Goal: Task Accomplishment & Management: Manage account settings

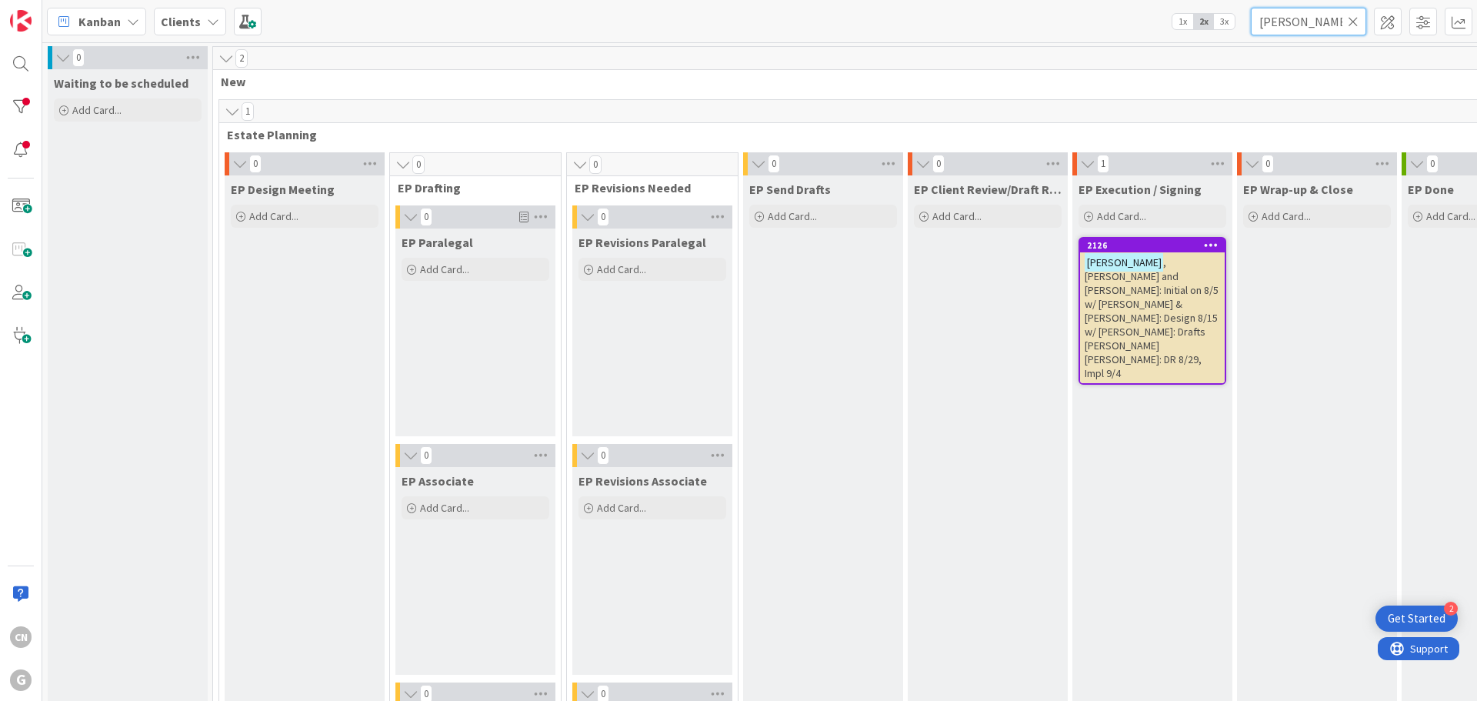
drag, startPoint x: 1313, startPoint y: 25, endPoint x: 1169, endPoint y: 28, distance: 143.9
click at [1169, 28] on div "Kanban Clients 1x 2x 3x [PERSON_NAME]" at bounding box center [759, 21] width 1435 height 42
click at [25, 65] on div at bounding box center [20, 63] width 31 height 31
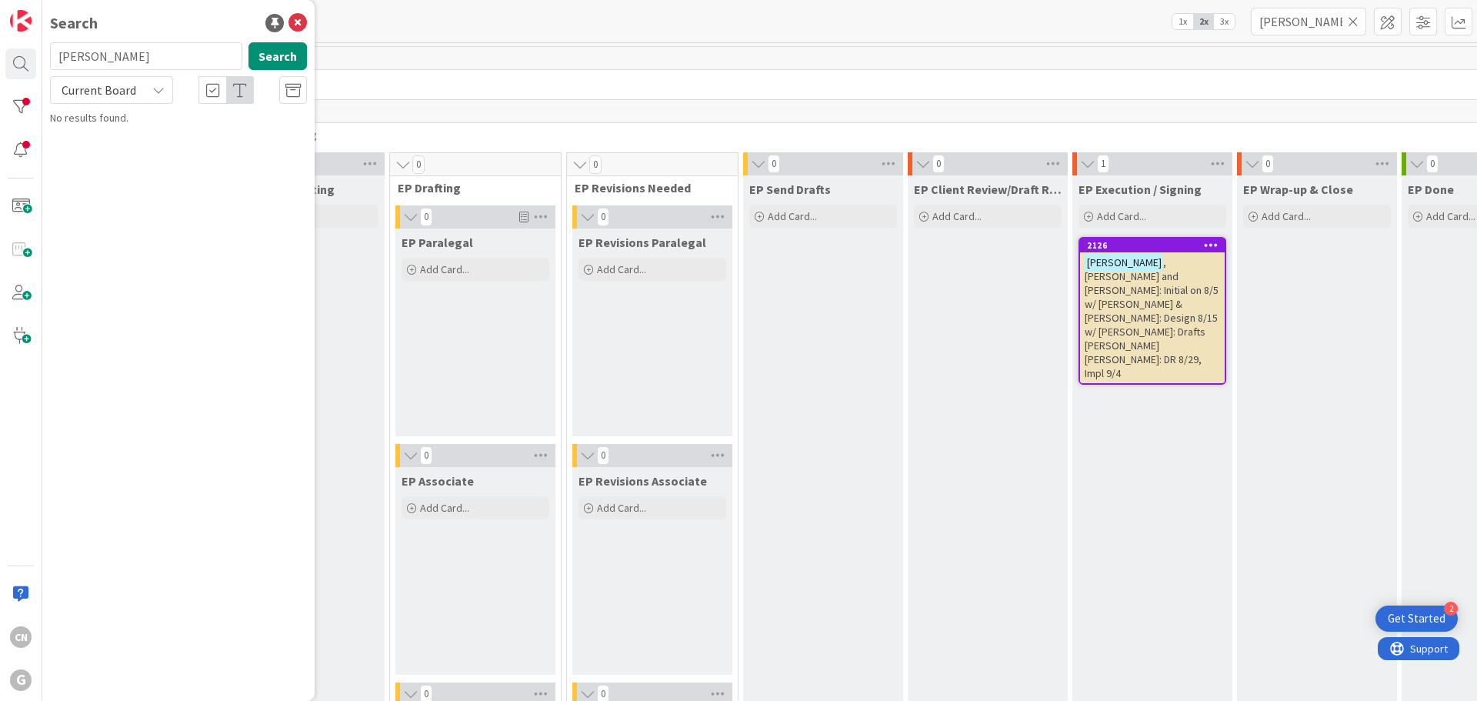
drag, startPoint x: 158, startPoint y: 62, endPoint x: 2, endPoint y: 66, distance: 155.5
click at [2, 66] on div "CN G Search [PERSON_NAME] Search Current Board No results found." at bounding box center [21, 350] width 42 height 701
click at [282, 57] on button "Search" at bounding box center [278, 56] width 58 height 28
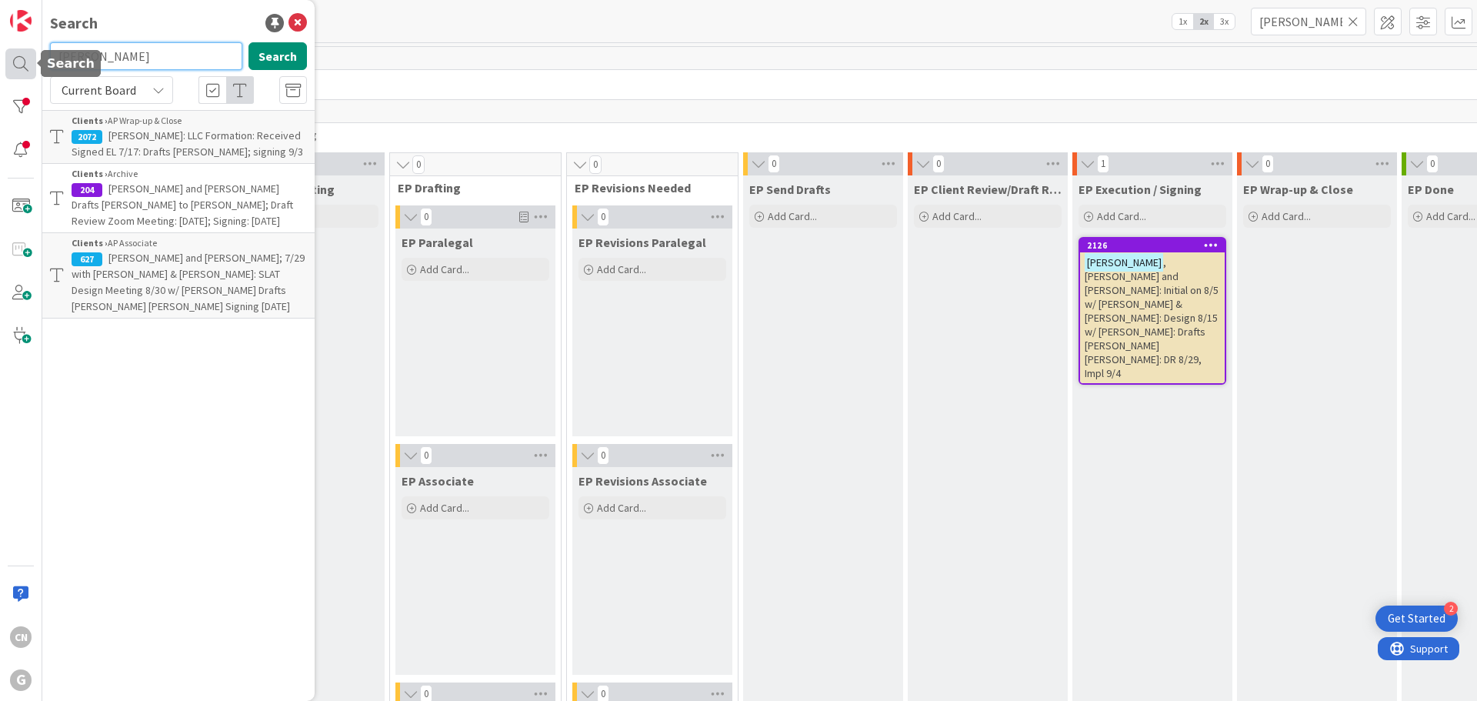
type input "[PERSON_NAME]"
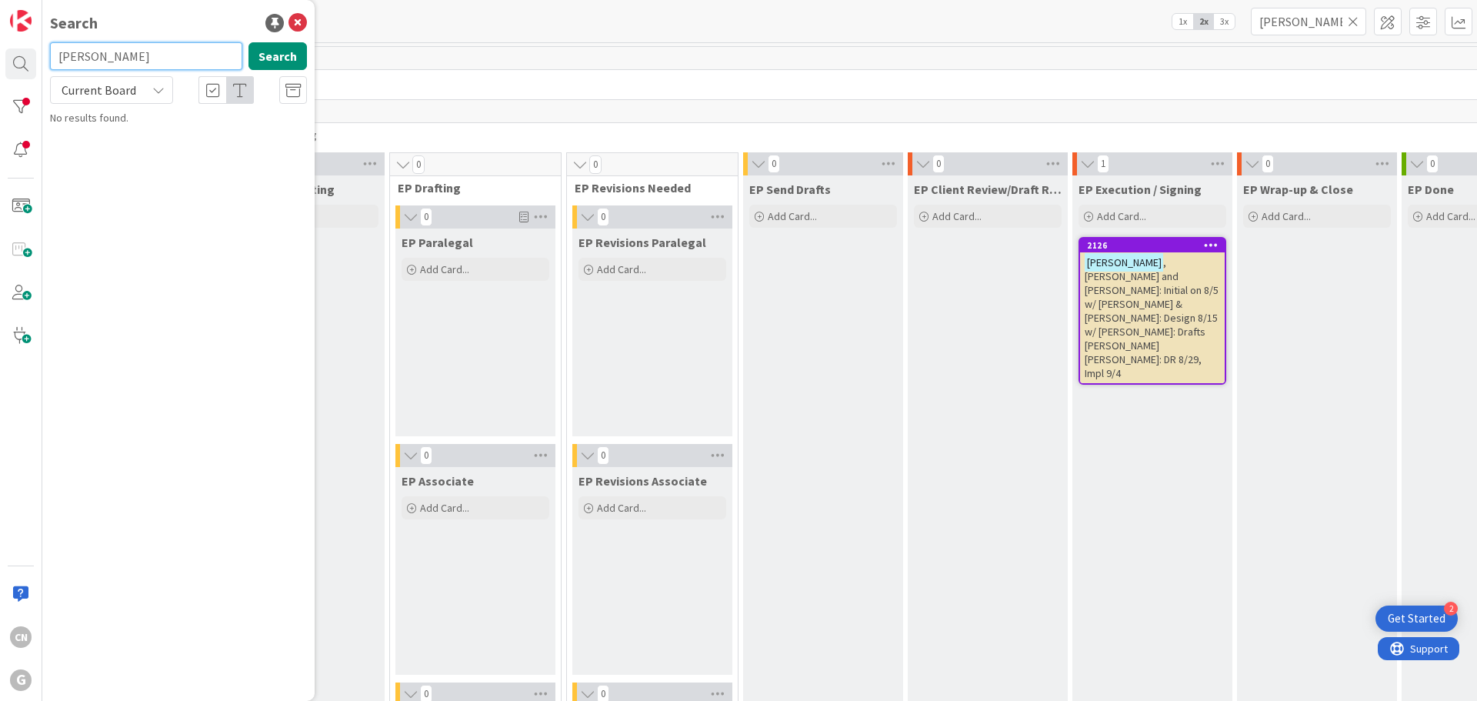
click at [145, 61] on input "[PERSON_NAME]" at bounding box center [146, 56] width 192 height 28
click at [22, 209] on span at bounding box center [20, 206] width 31 height 31
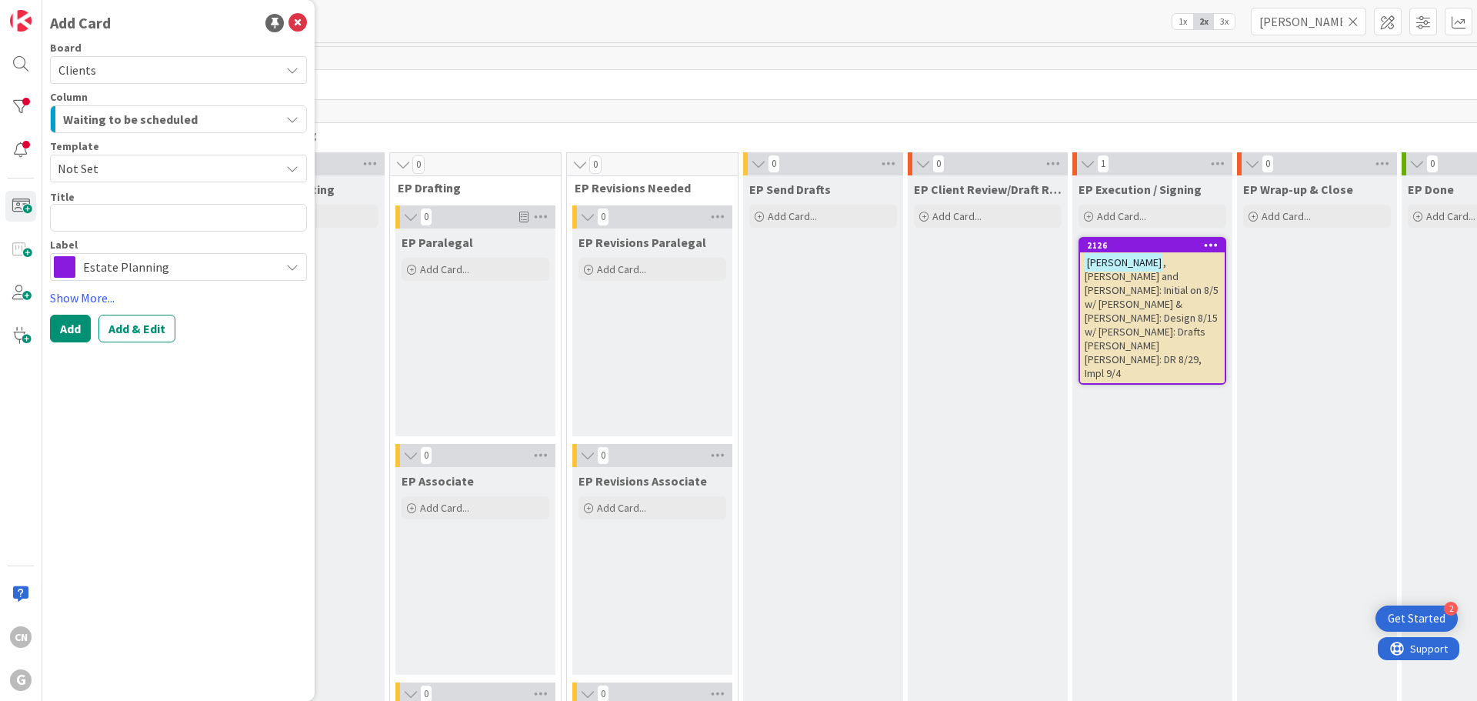
click at [108, 167] on span "Not Set" at bounding box center [163, 169] width 211 height 20
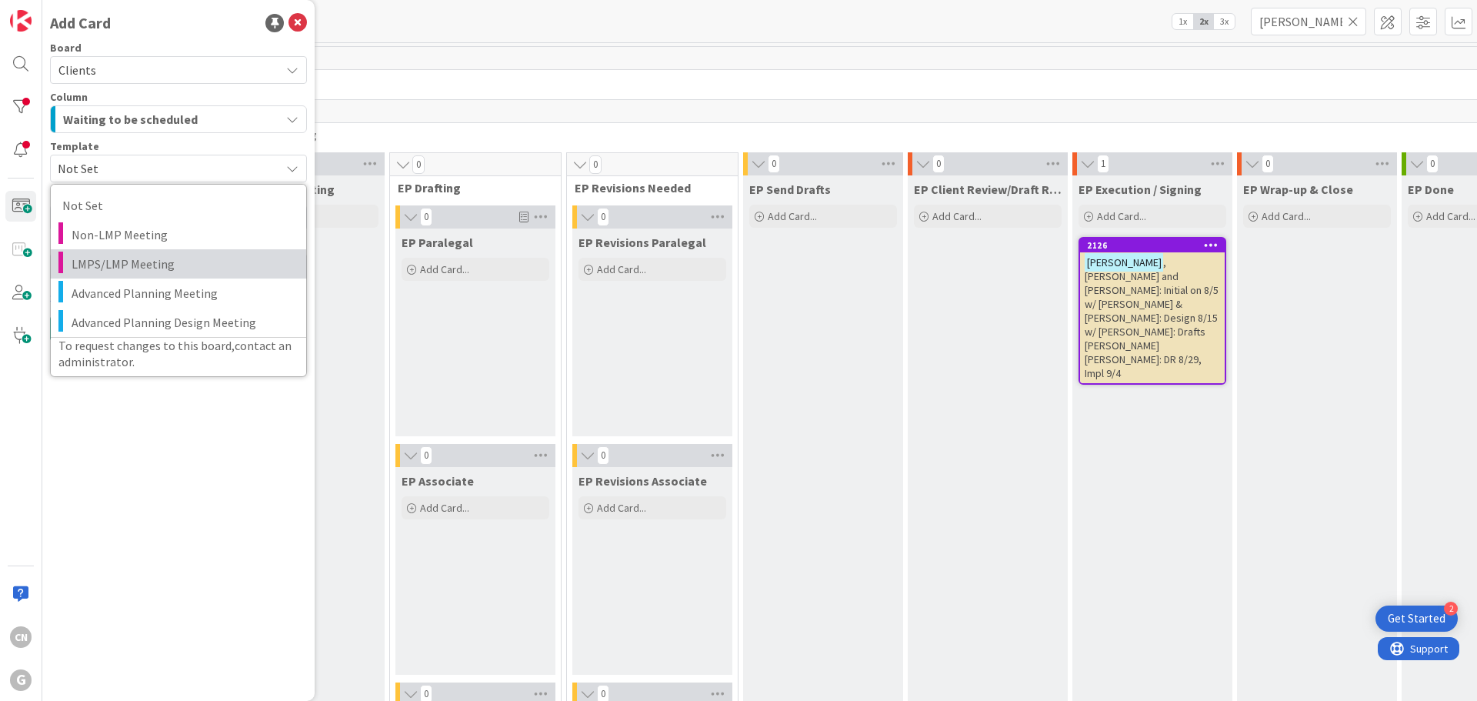
click at [109, 260] on span "LMPS/LMP Meeting" at bounding box center [183, 264] width 223 height 20
type textarea "x"
type textarea "LMPS/LMP Meeting"
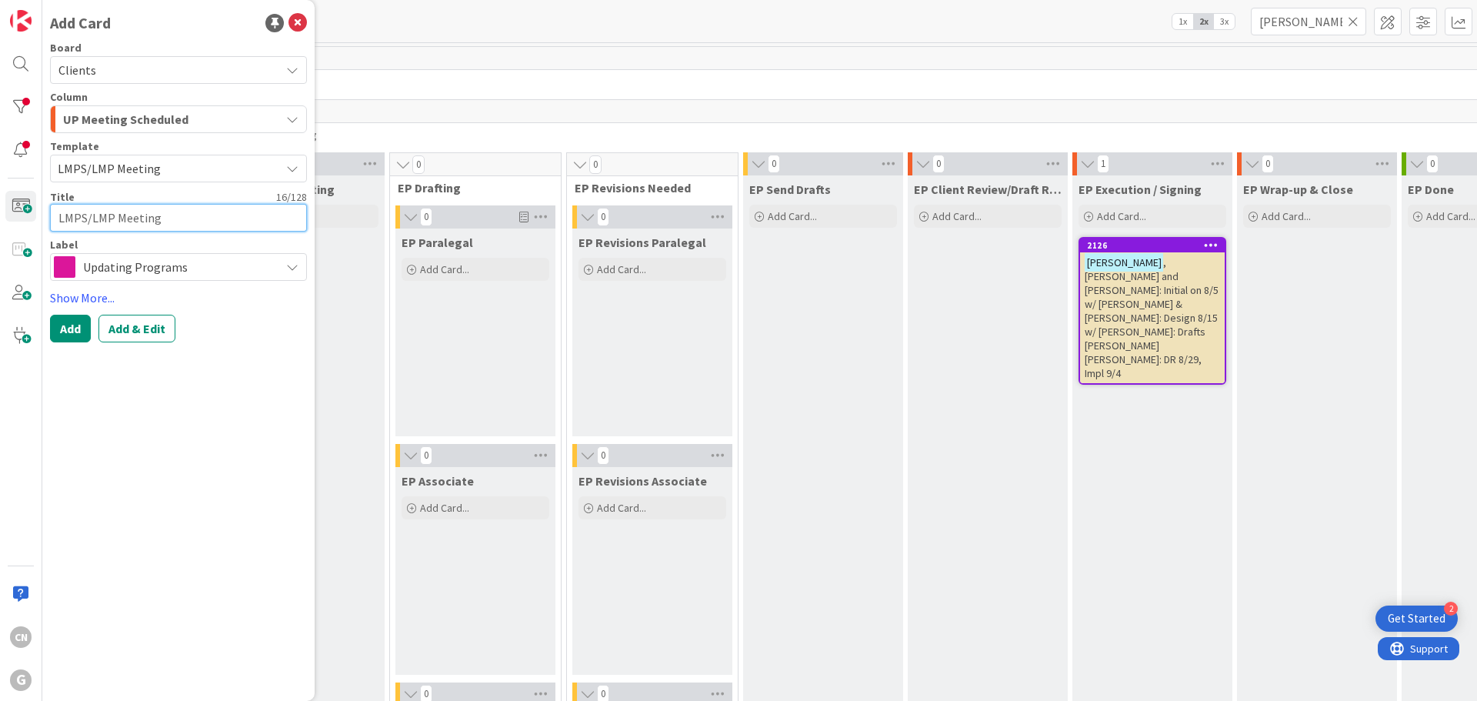
drag, startPoint x: 182, startPoint y: 225, endPoint x: 88, endPoint y: 224, distance: 94.7
click at [88, 224] on textarea "LMPS/LMP Meeting" at bounding box center [178, 218] width 257 height 28
click at [113, 223] on textarea "LMPS/LMP Meeting" at bounding box center [178, 218] width 257 height 28
drag, startPoint x: 112, startPoint y: 223, endPoint x: 86, endPoint y: 218, distance: 26.0
click at [86, 218] on textarea "LMPS/LMP Meeting" at bounding box center [178, 218] width 257 height 28
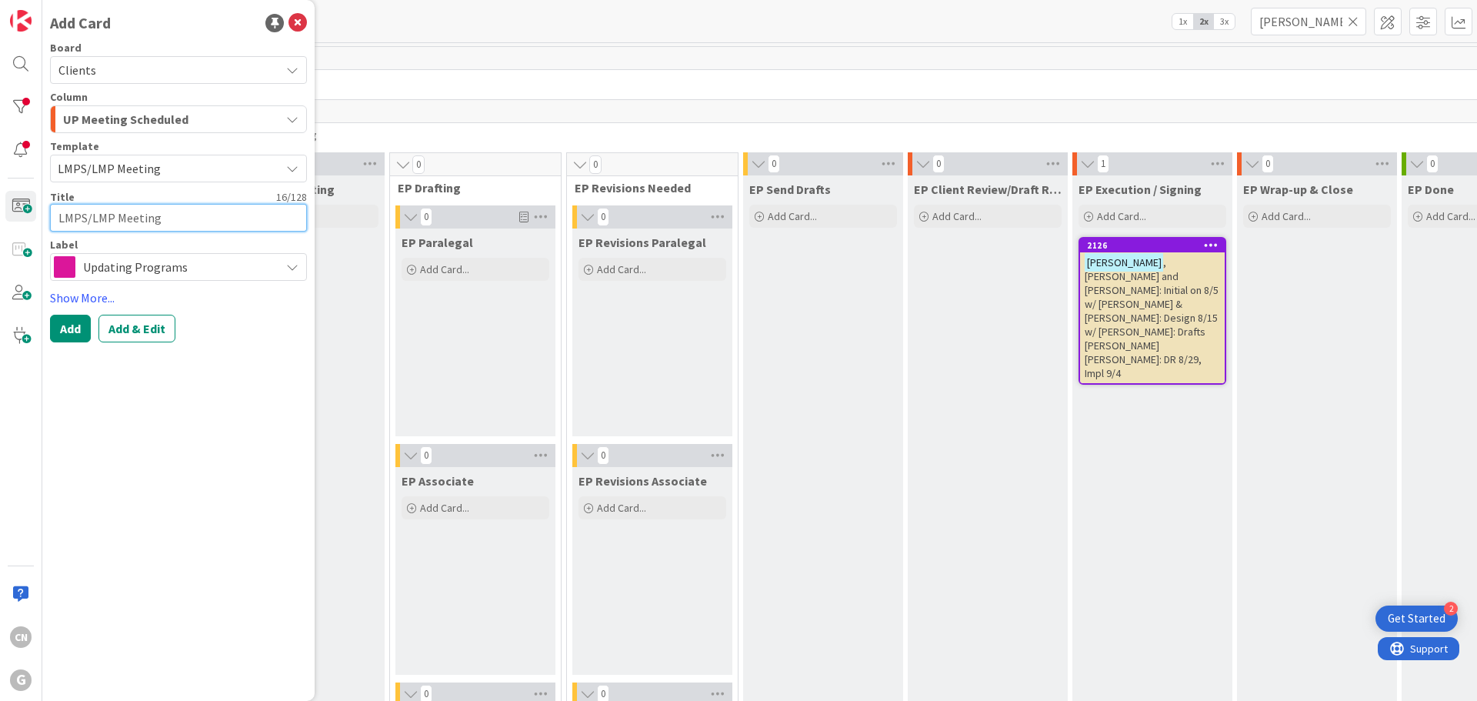
type textarea "x"
type textarea "LMPS Meeting"
click at [58, 219] on textarea "LMPS Meeting" at bounding box center [178, 218] width 257 height 28
type textarea "x"
type textarea "DLMPS Meeting"
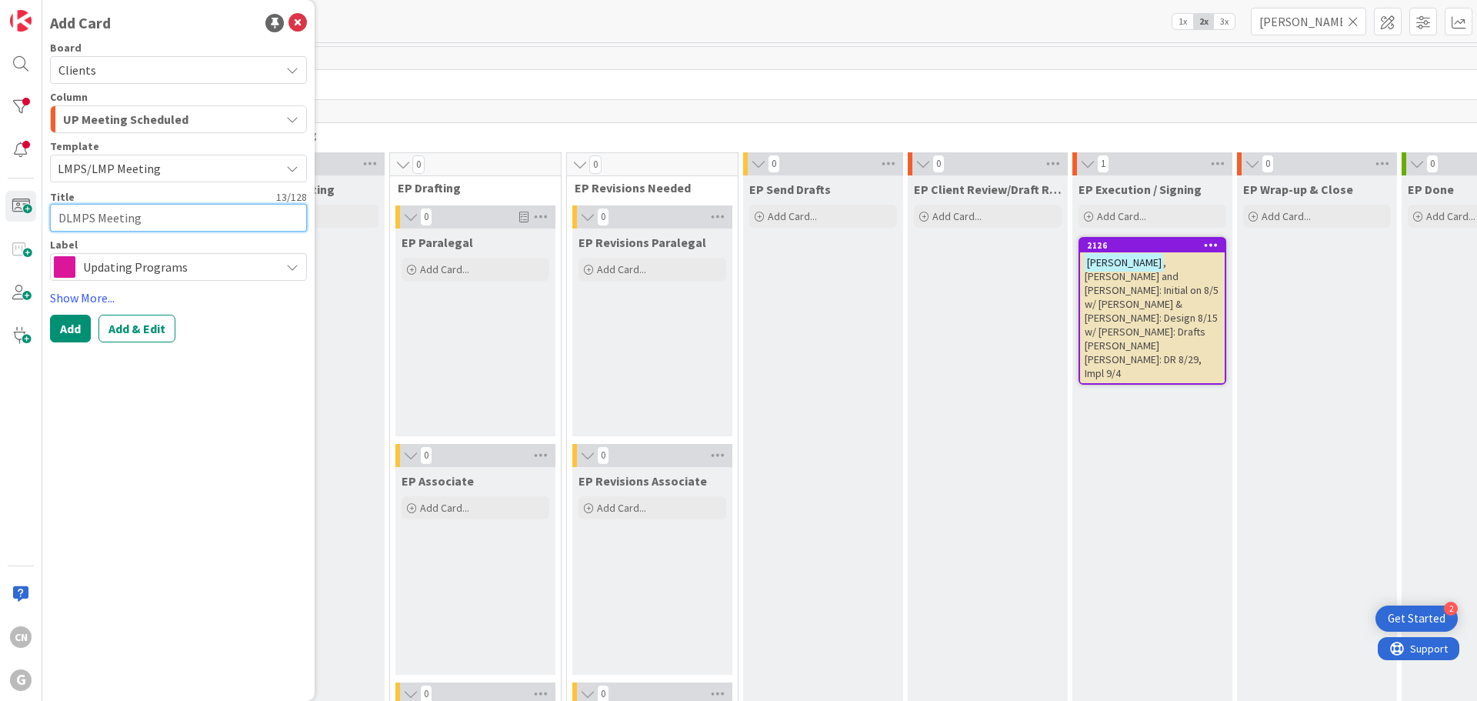
type textarea "x"
type textarea "DiLMPS Meeting"
type textarea "x"
type textarea "DieLMPS Meeting"
type textarea "x"
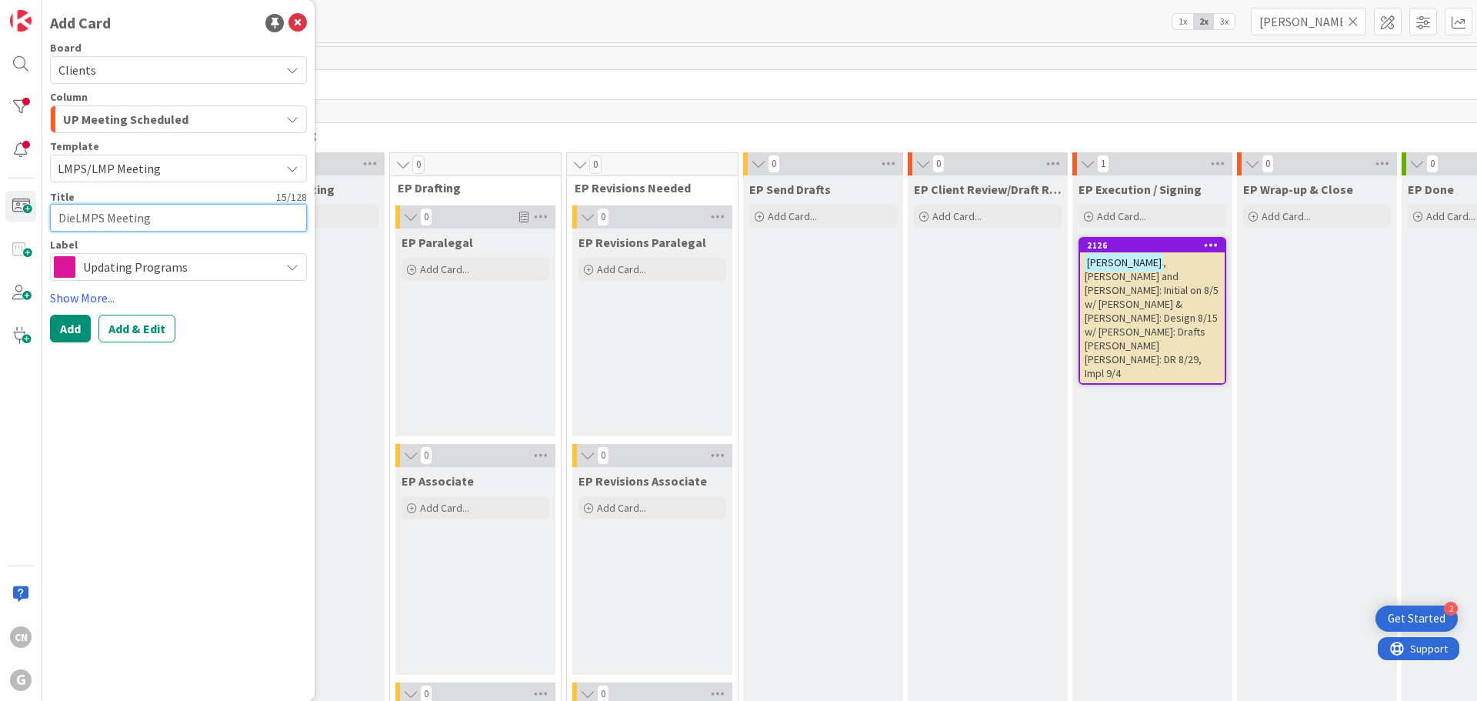
type textarea "DietLMPS Meeting"
type textarea "x"
type textarea "DieteLMPS Meeting"
type textarea "x"
type textarea "DieterLMPS Meeting"
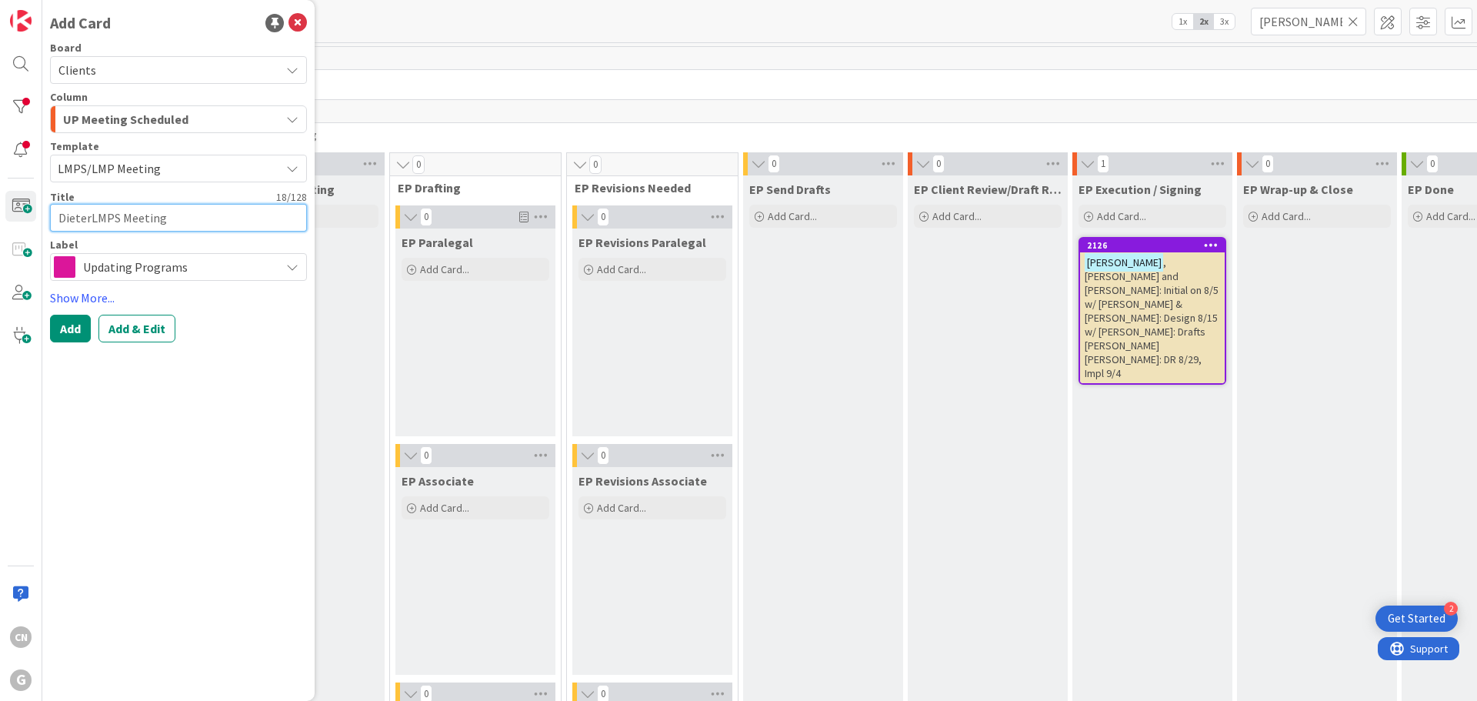
type textarea "x"
type textarea "DieterlLMPS Meeting"
type textarea "x"
type textarea "DieterleLMPS Meeting"
type textarea "x"
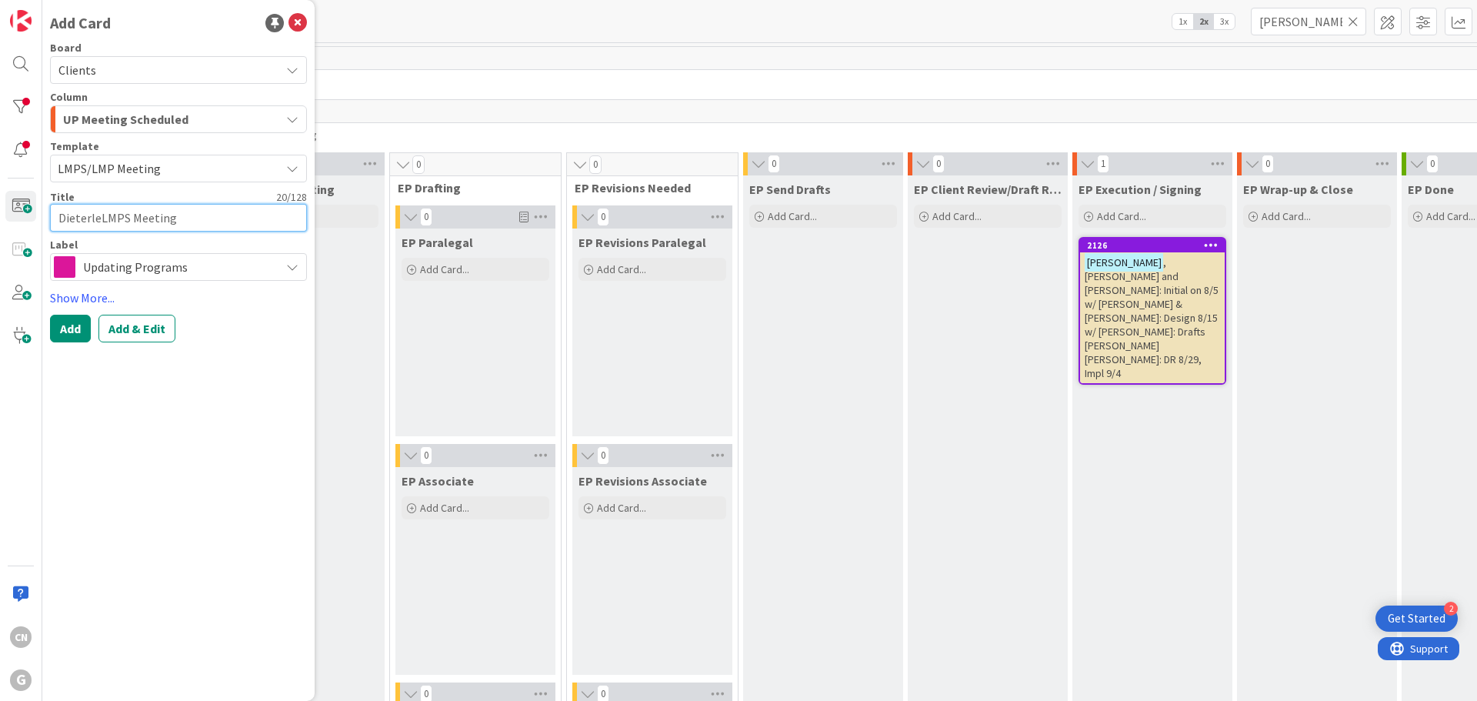
type textarea "[PERSON_NAME],LMPS Meeting"
type textarea "x"
type textarea "[PERSON_NAME], LMPS Meeting"
type textarea "x"
type textarea "[PERSON_NAME], FLMPS Meeting"
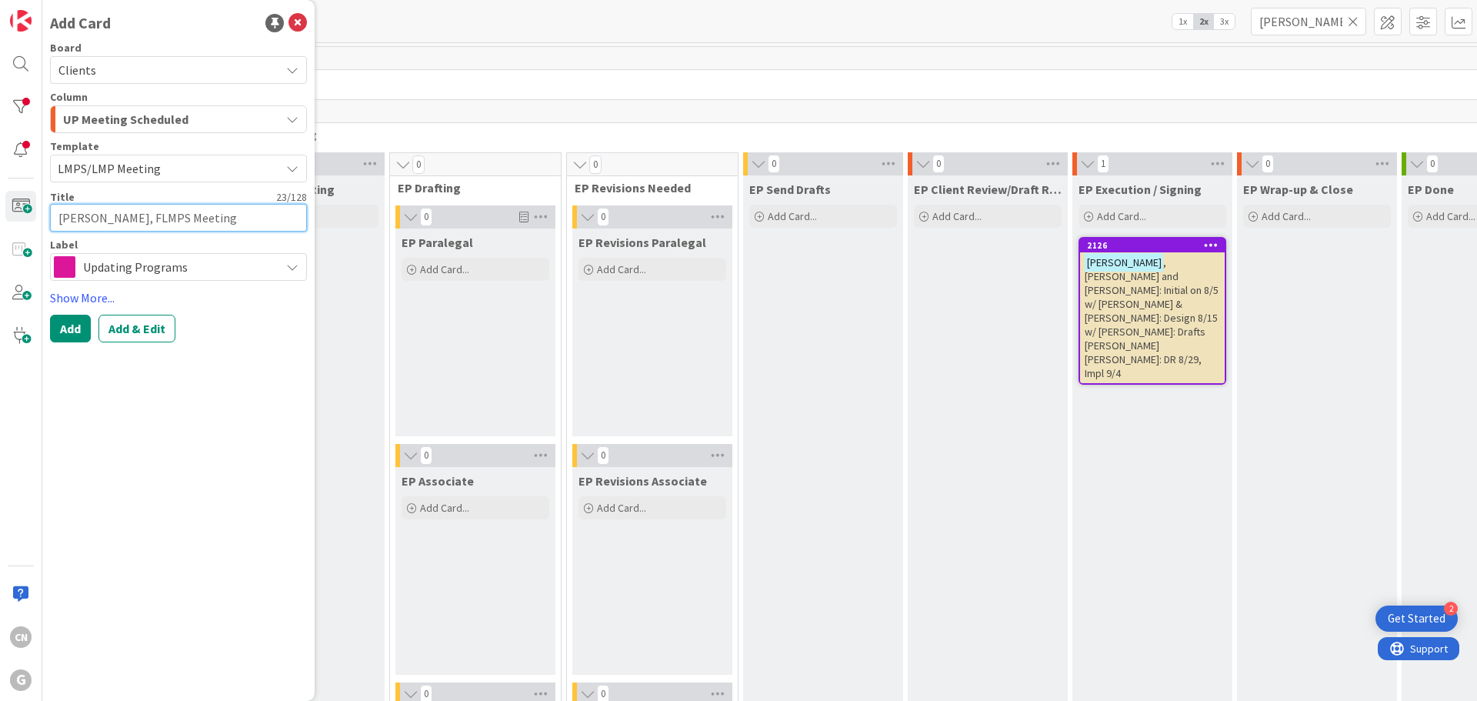
type textarea "x"
type textarea "[PERSON_NAME]LMPS Meeting"
type textarea "x"
type textarea "[PERSON_NAME] LMPS Meeting"
type textarea "x"
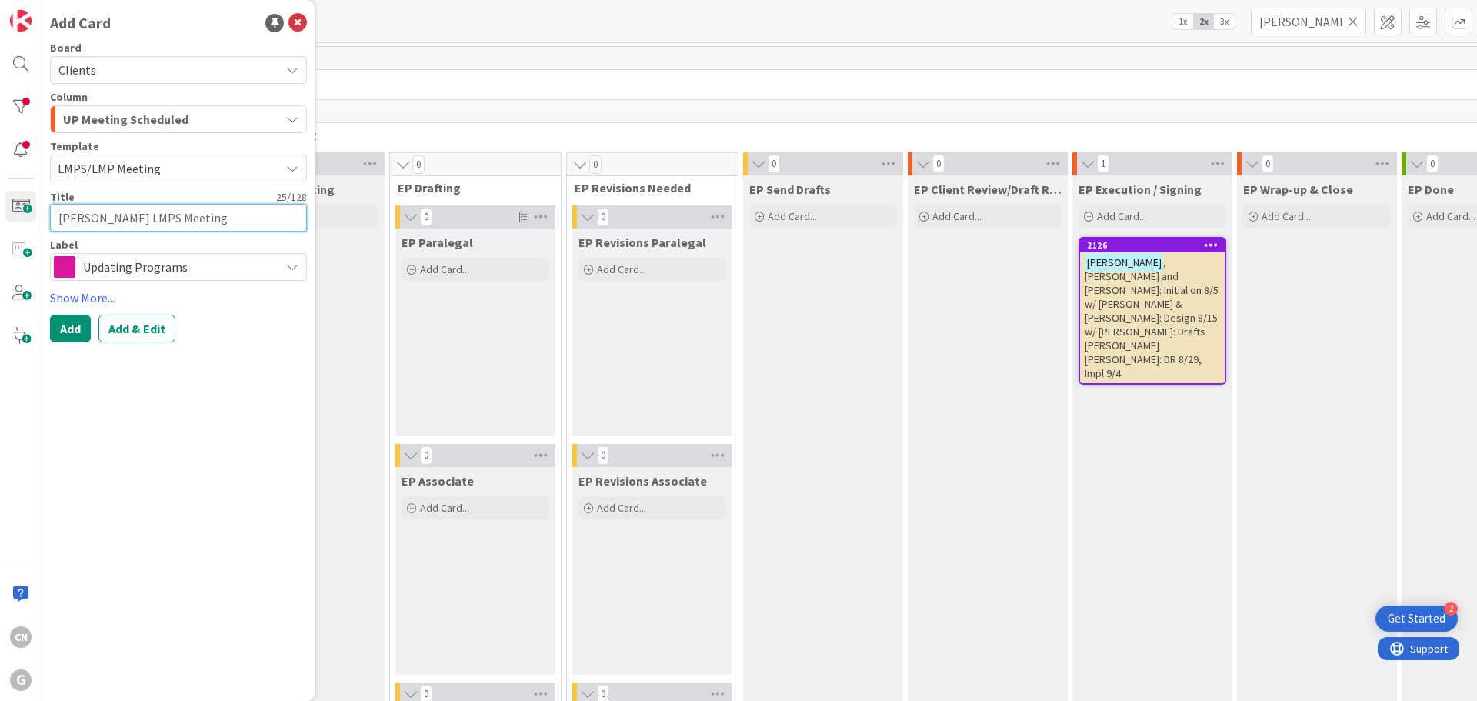
type textarea "[PERSON_NAME] CLMPS Meeting"
type textarea "x"
type textarea "[PERSON_NAME] CaLMPS Meeting"
type textarea "x"
type textarea "[PERSON_NAME] CarLMPS Meeting"
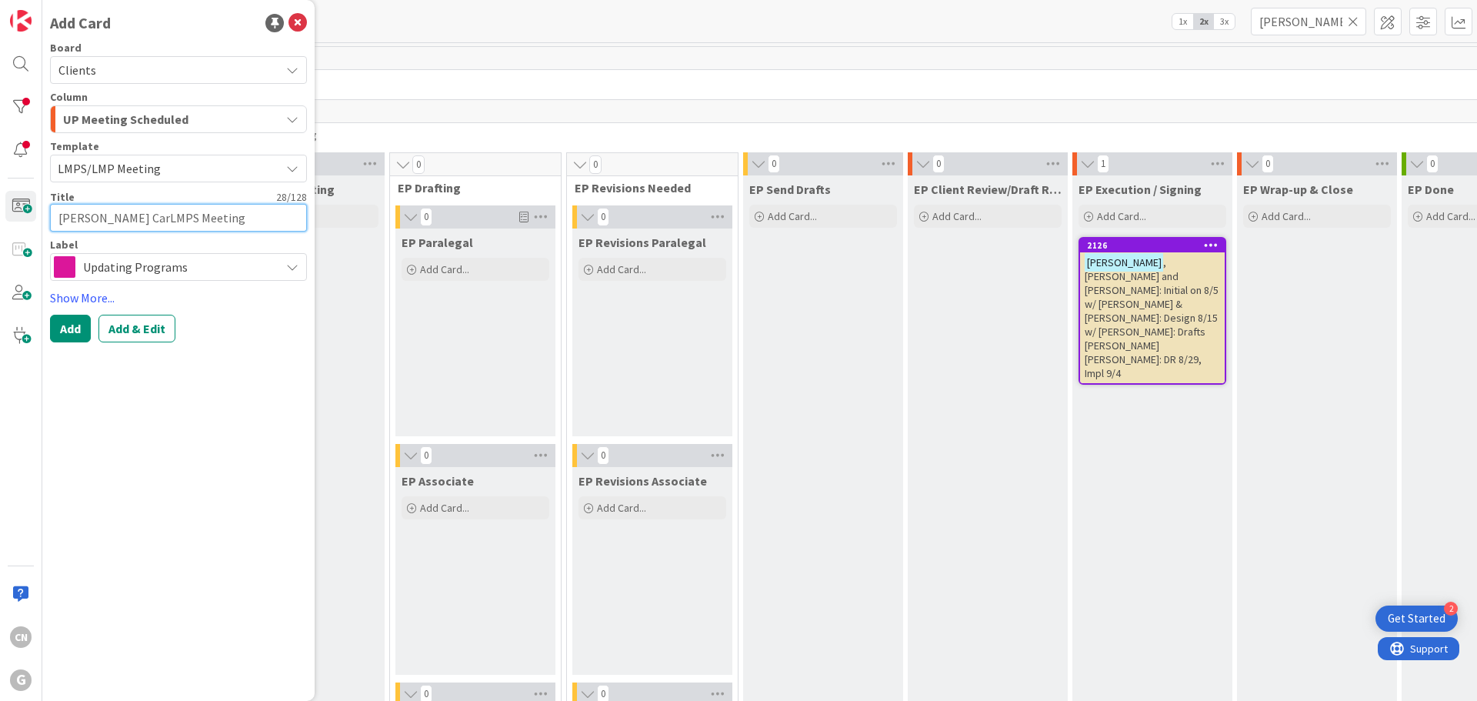
type textarea "x"
type textarea "[PERSON_NAME] CarlLMPS Meeting"
type textarea "x"
type textarea "[PERSON_NAME], [PERSON_NAME] LMPS Meeting"
type textarea "x"
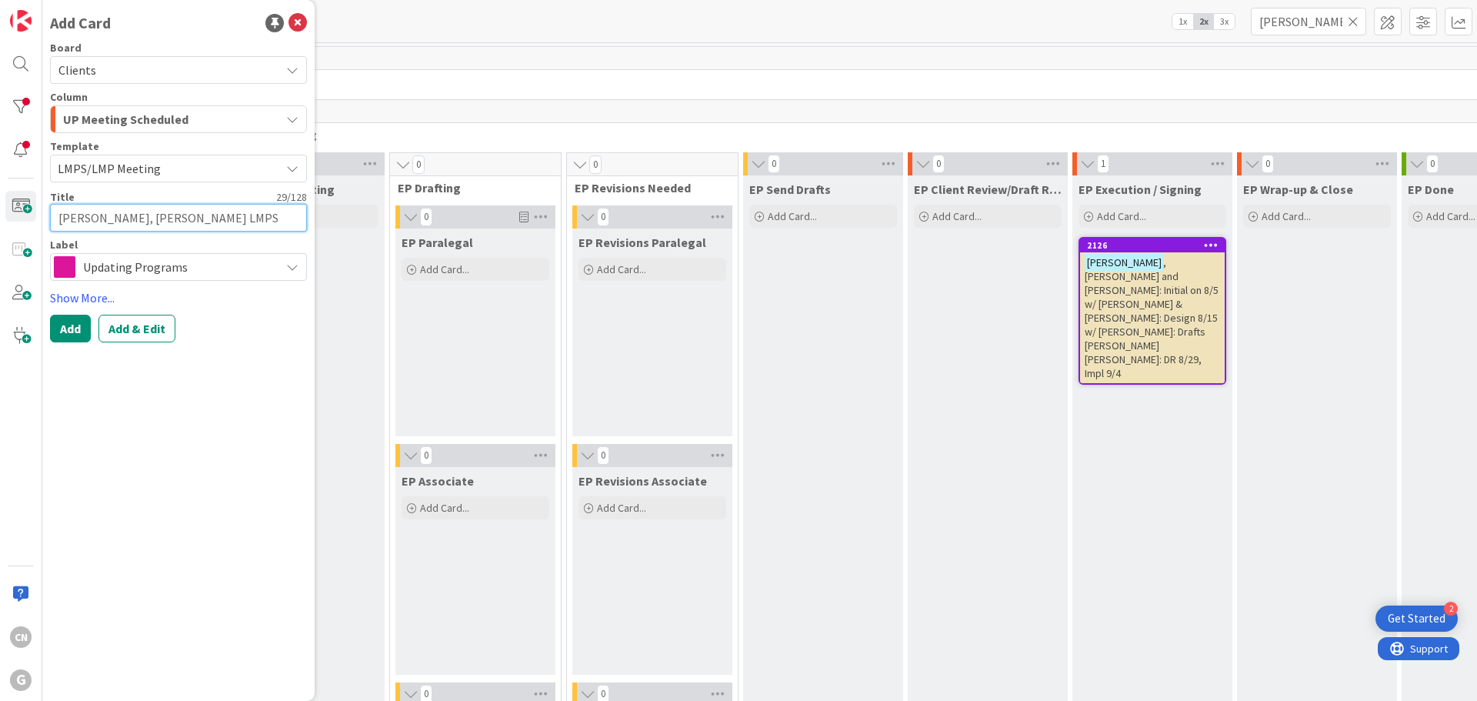
type textarea "[PERSON_NAME], [PERSON_NAME] aLMPS Meeting"
type textarea "x"
type textarea "[PERSON_NAME], [PERSON_NAME] anLMPS Meeting"
type textarea "x"
type textarea "[PERSON_NAME], [PERSON_NAME] andLMPS Meeting"
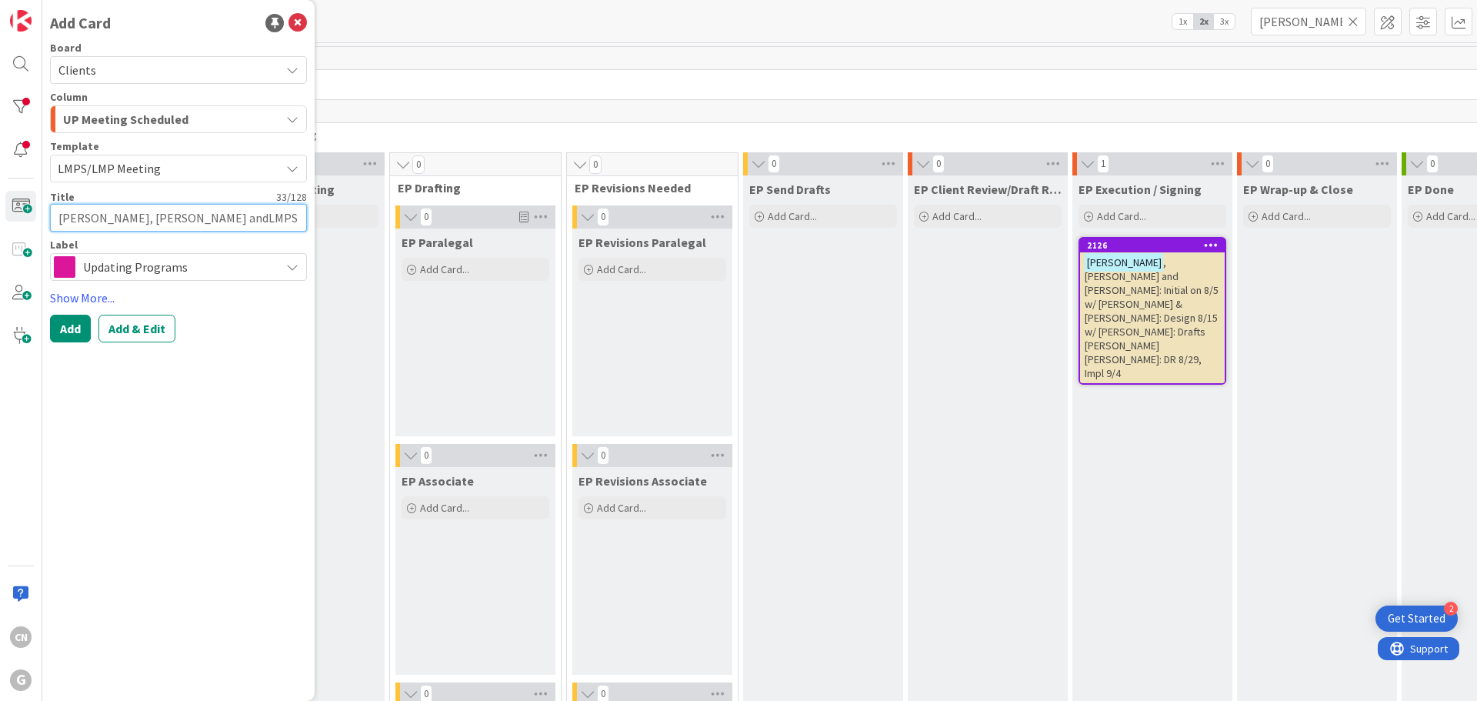
type textarea "x"
type textarea "[PERSON_NAME], [PERSON_NAME] and LMPS Meeting"
type textarea "x"
type textarea "[PERSON_NAME], [PERSON_NAME] and SLMPS Meeting"
type textarea "x"
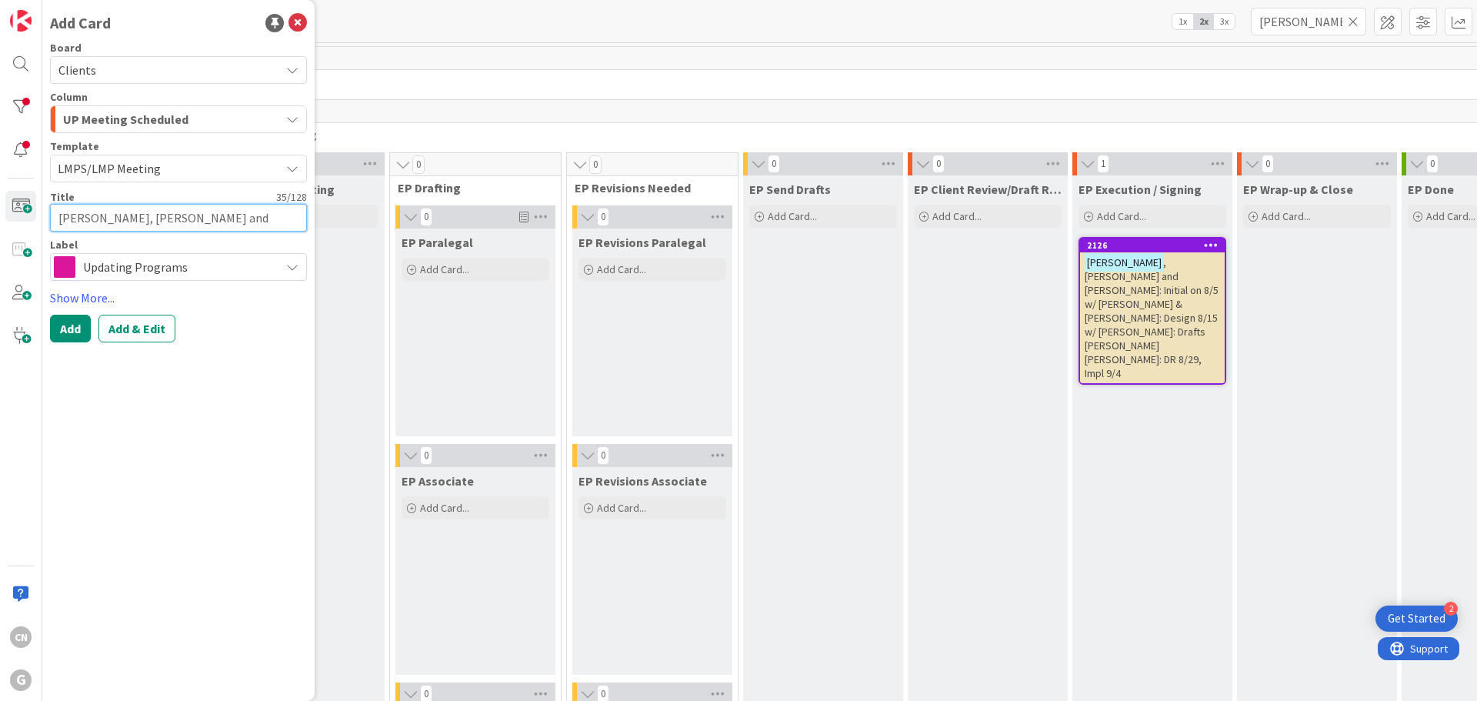
type textarea "[PERSON_NAME], [PERSON_NAME] and SaLMPS Meeting"
type textarea "x"
type textarea "[PERSON_NAME], [PERSON_NAME] and SanLMPS Meeting"
type textarea "x"
type textarea "[PERSON_NAME], [PERSON_NAME] and SandLMPS Meeting"
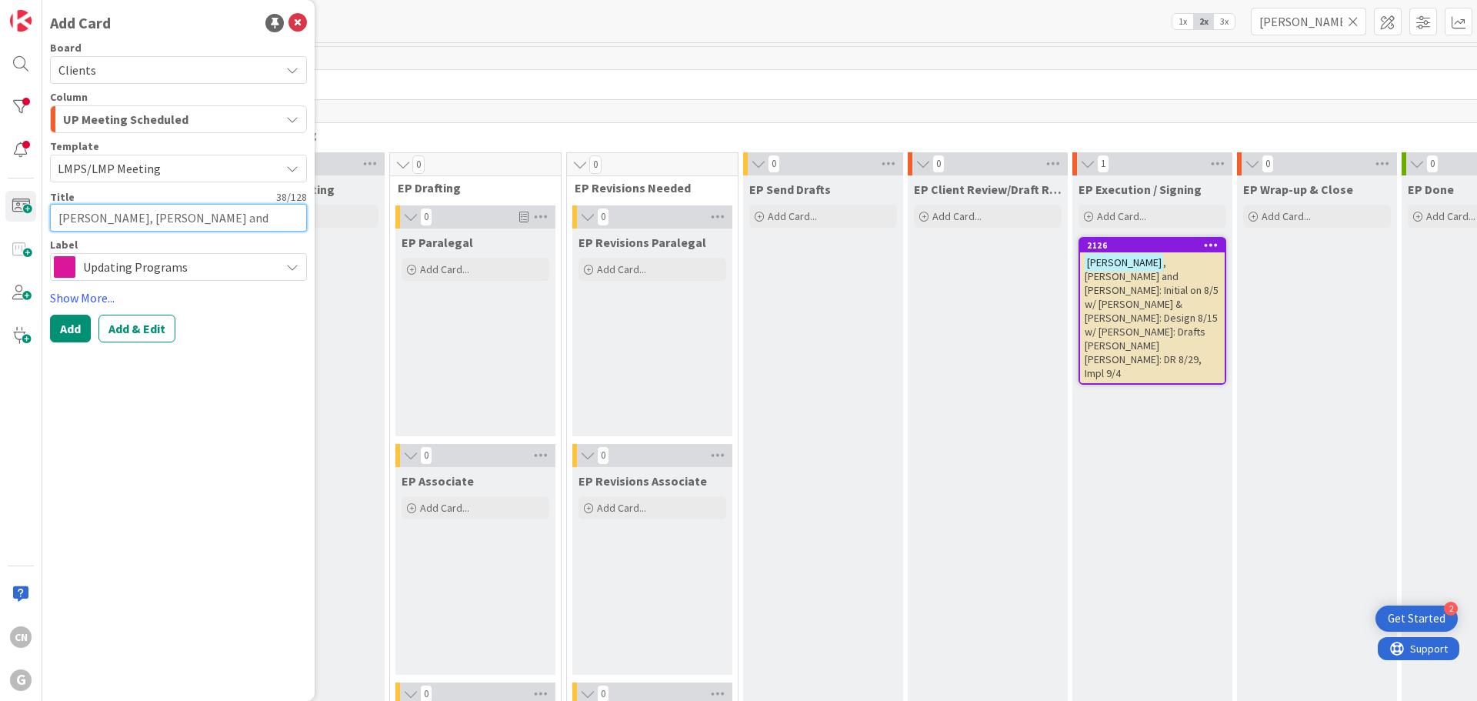
type textarea "x"
type textarea "[PERSON_NAME], [PERSON_NAME] and SandrLMPS Meeting"
type textarea "x"
type textarea "[PERSON_NAME], [PERSON_NAME] and SandraLMPS Meeting"
type textarea "x"
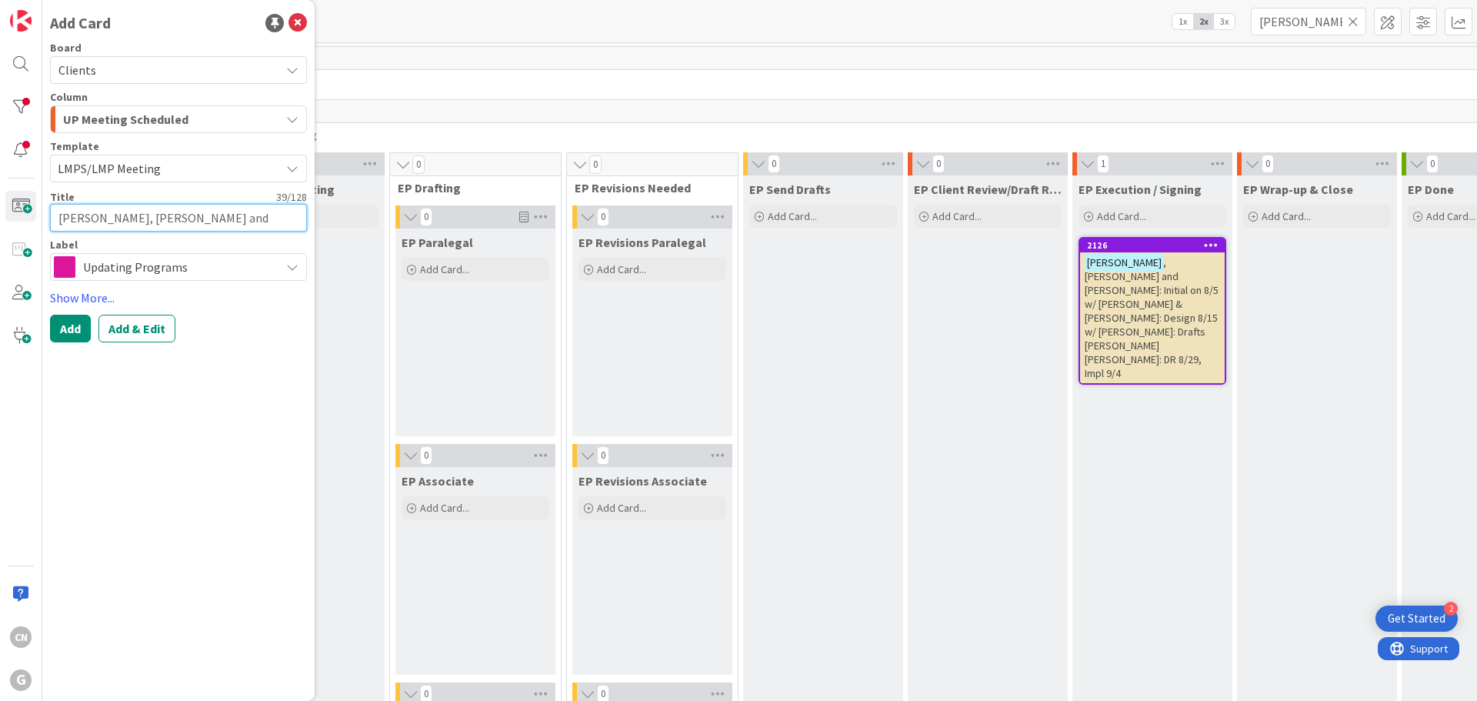
type textarea "[PERSON_NAME], [PERSON_NAME] and [PERSON_NAME] LMPS Meeting"
type textarea "x"
type textarea "[PERSON_NAME], [PERSON_NAME] and [PERSON_NAME] -LMPS Meeting"
type textarea "x"
click at [285, 216] on textarea "[PERSON_NAME], [PERSON_NAME] and [PERSON_NAME] - LMPS Meeting" at bounding box center [178, 218] width 257 height 28
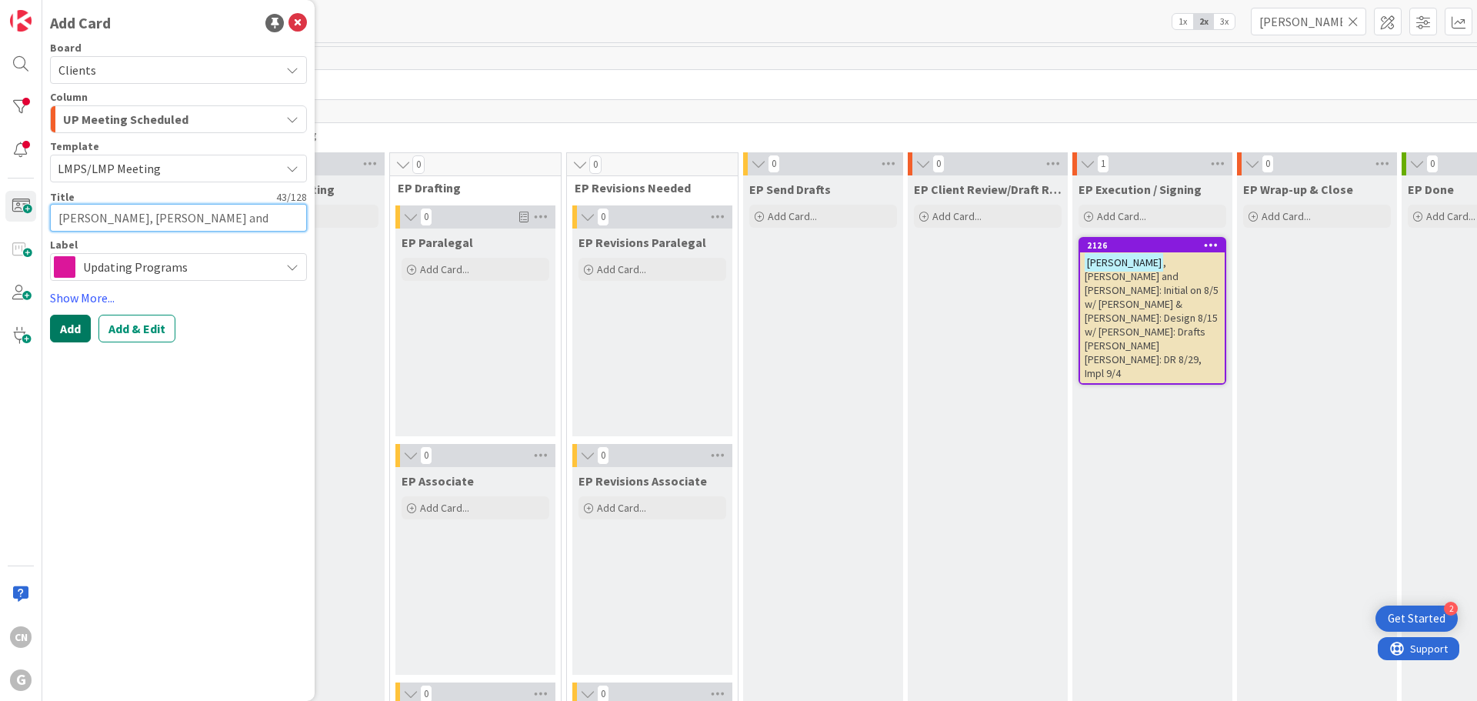
type textarea "[PERSON_NAME], [PERSON_NAME] and [PERSON_NAME] - LMPS Meeting"
click at [76, 332] on button "Add" at bounding box center [70, 329] width 41 height 28
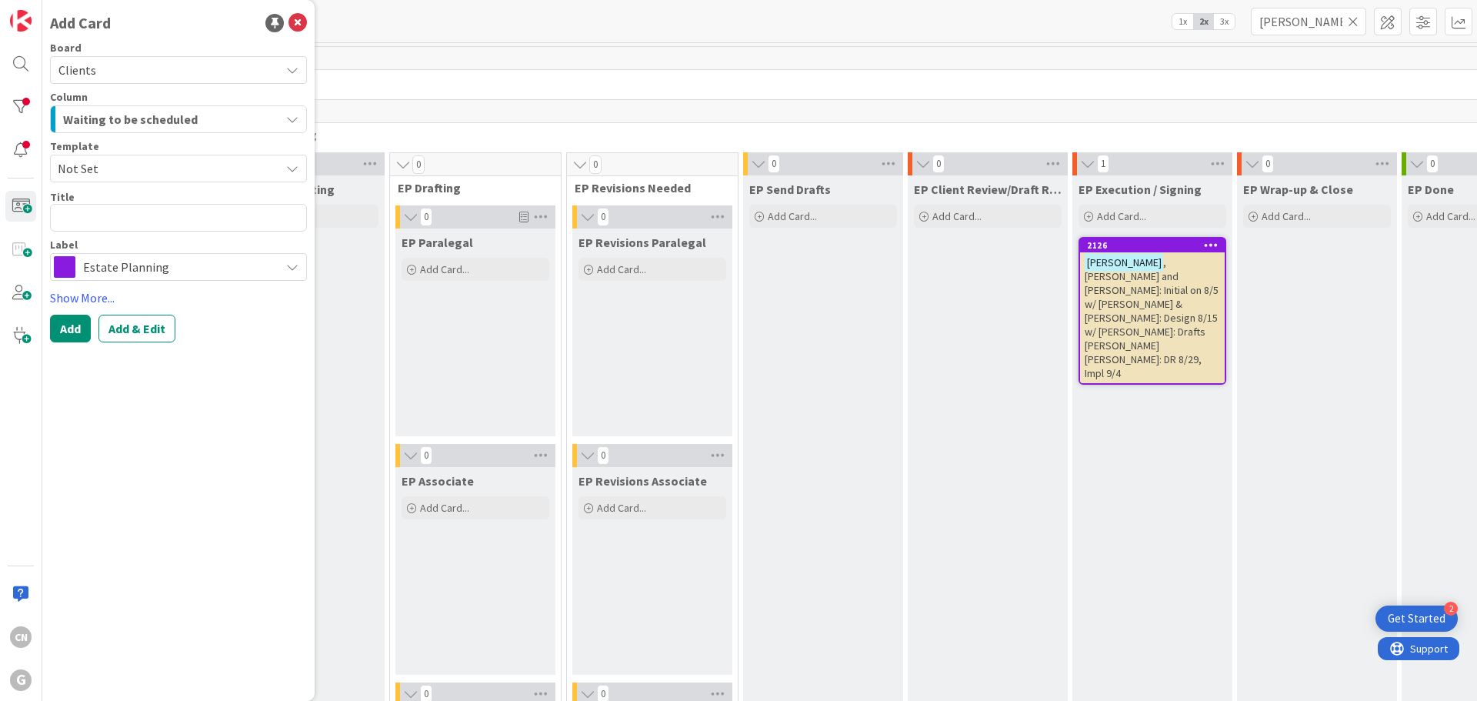
click at [548, 394] on div "EP Paralegal Add Card..." at bounding box center [476, 333] width 160 height 208
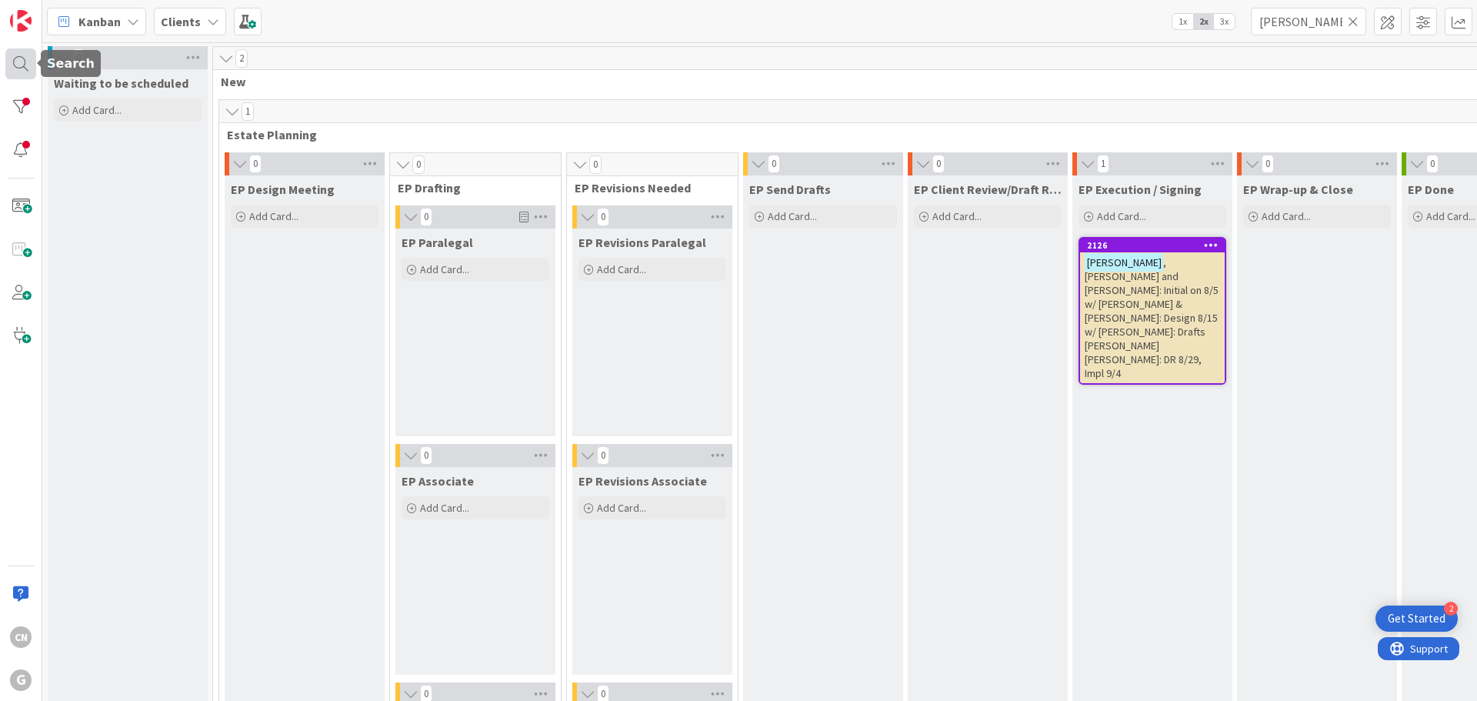
click at [18, 59] on div at bounding box center [20, 63] width 31 height 31
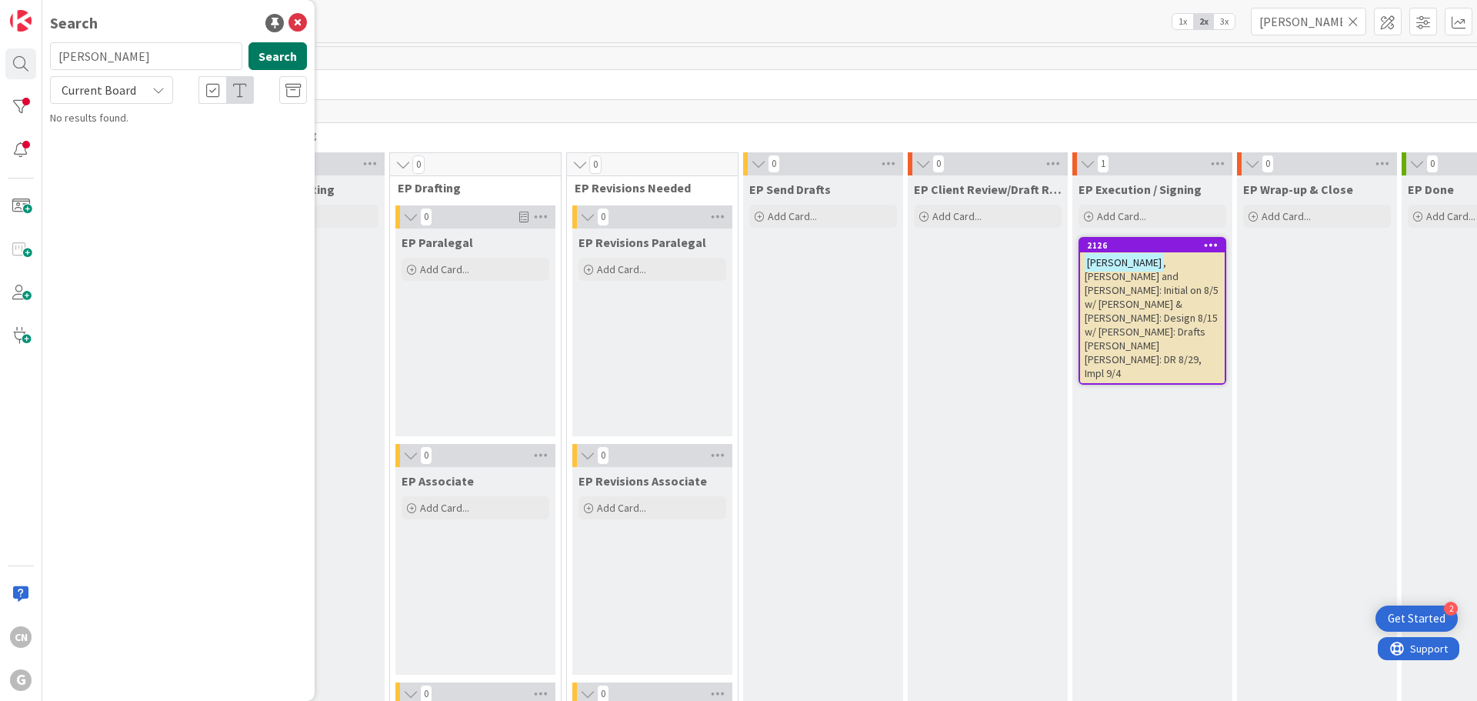
click at [271, 59] on button "Search" at bounding box center [278, 56] width 58 height 28
click at [189, 132] on span ", [PERSON_NAME] and [PERSON_NAME] - LMPS Meeting" at bounding box center [180, 144] width 217 height 30
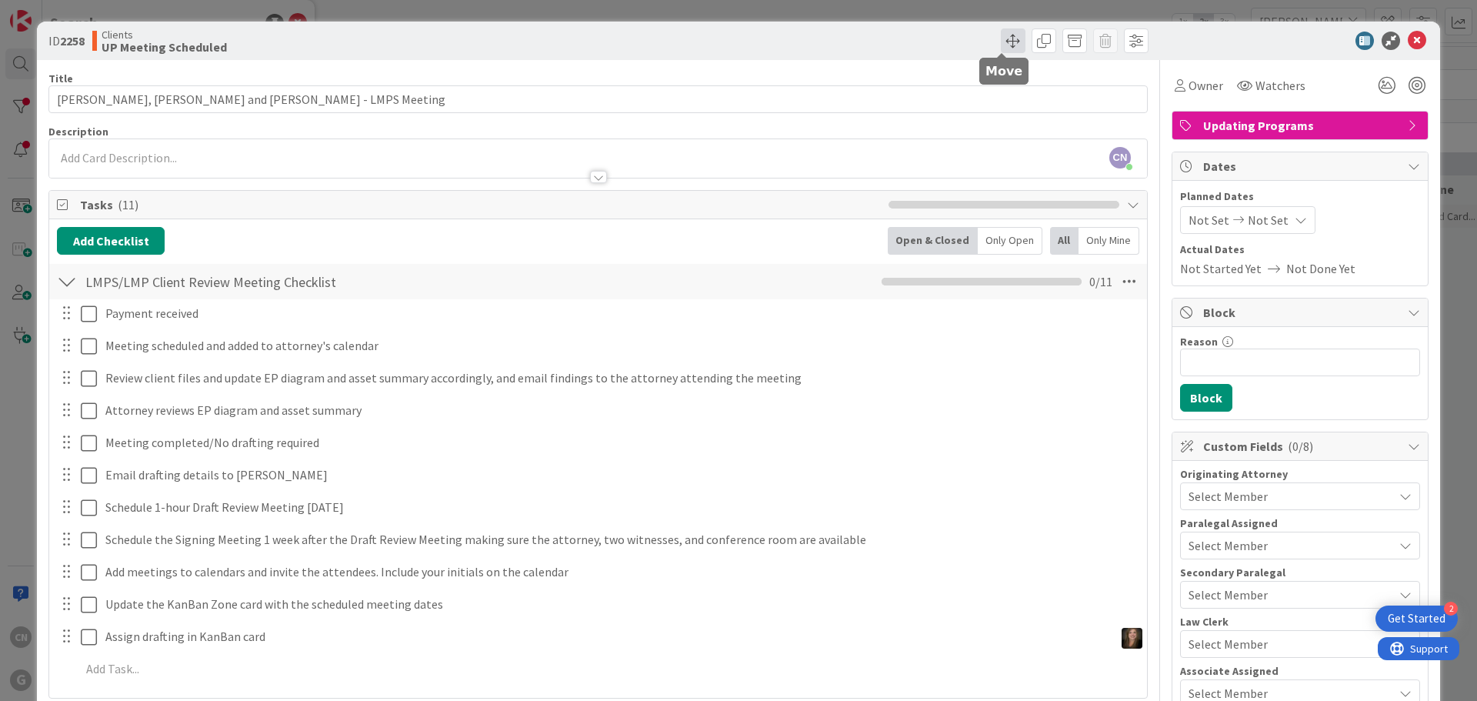
click at [1008, 40] on span at bounding box center [1013, 40] width 25 height 25
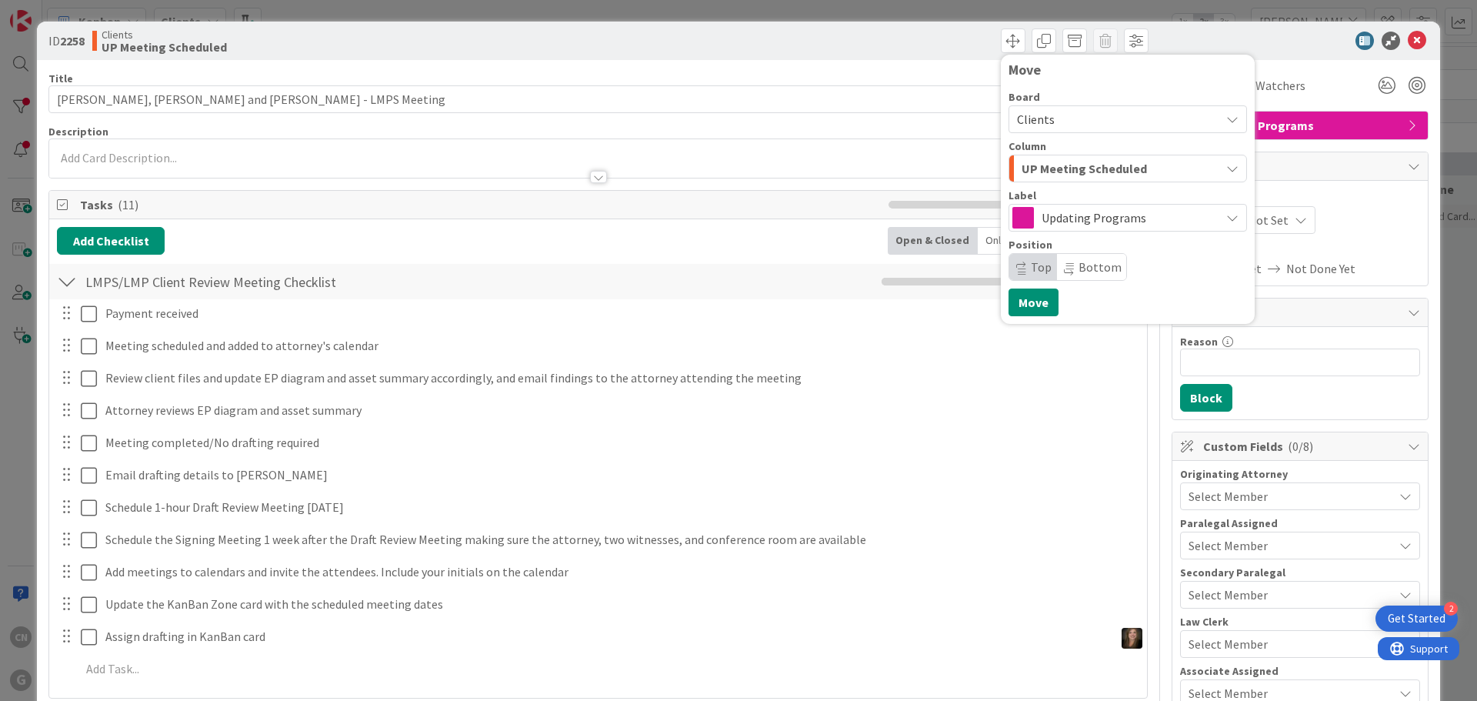
click at [1227, 167] on icon "button" at bounding box center [1233, 168] width 12 height 12
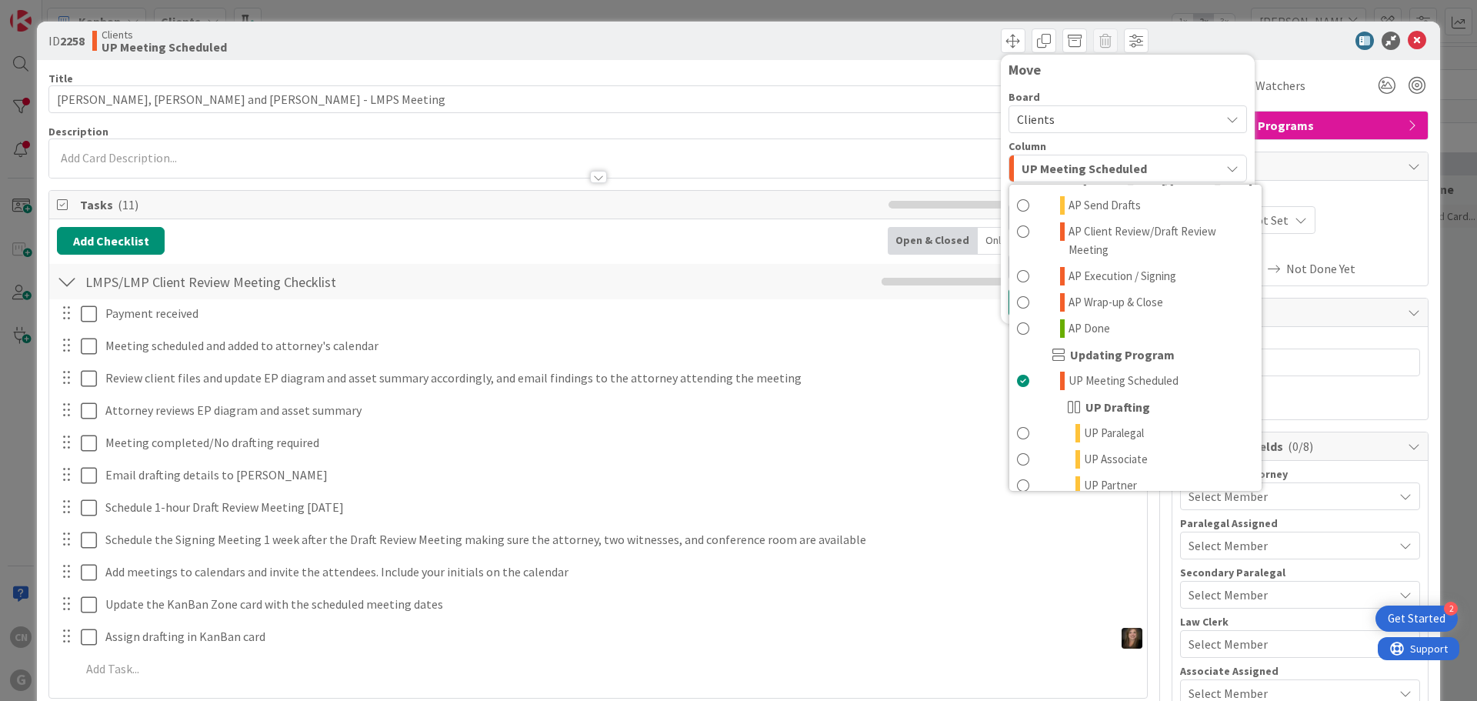
scroll to position [942, 0]
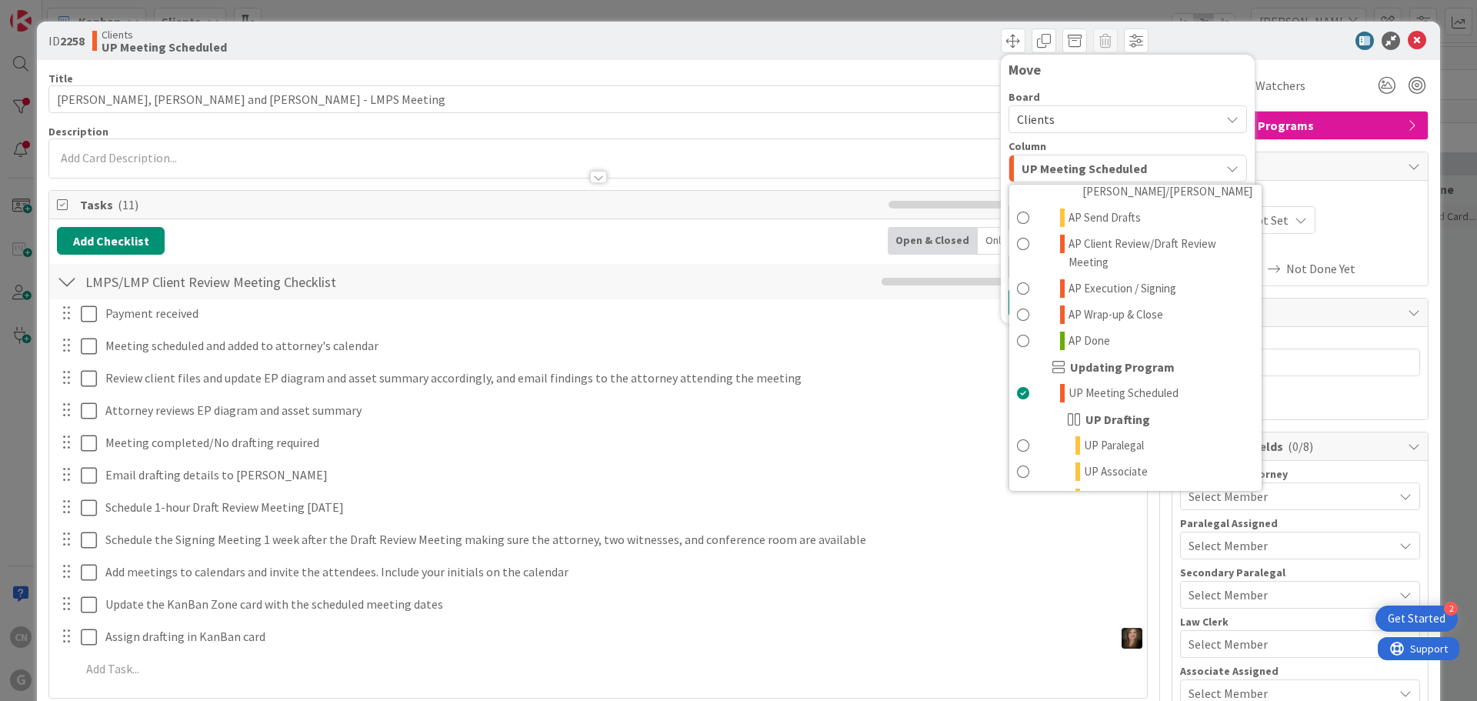
click at [1383, 327] on div "Reason 0 / 256 Block" at bounding box center [1300, 373] width 255 height 92
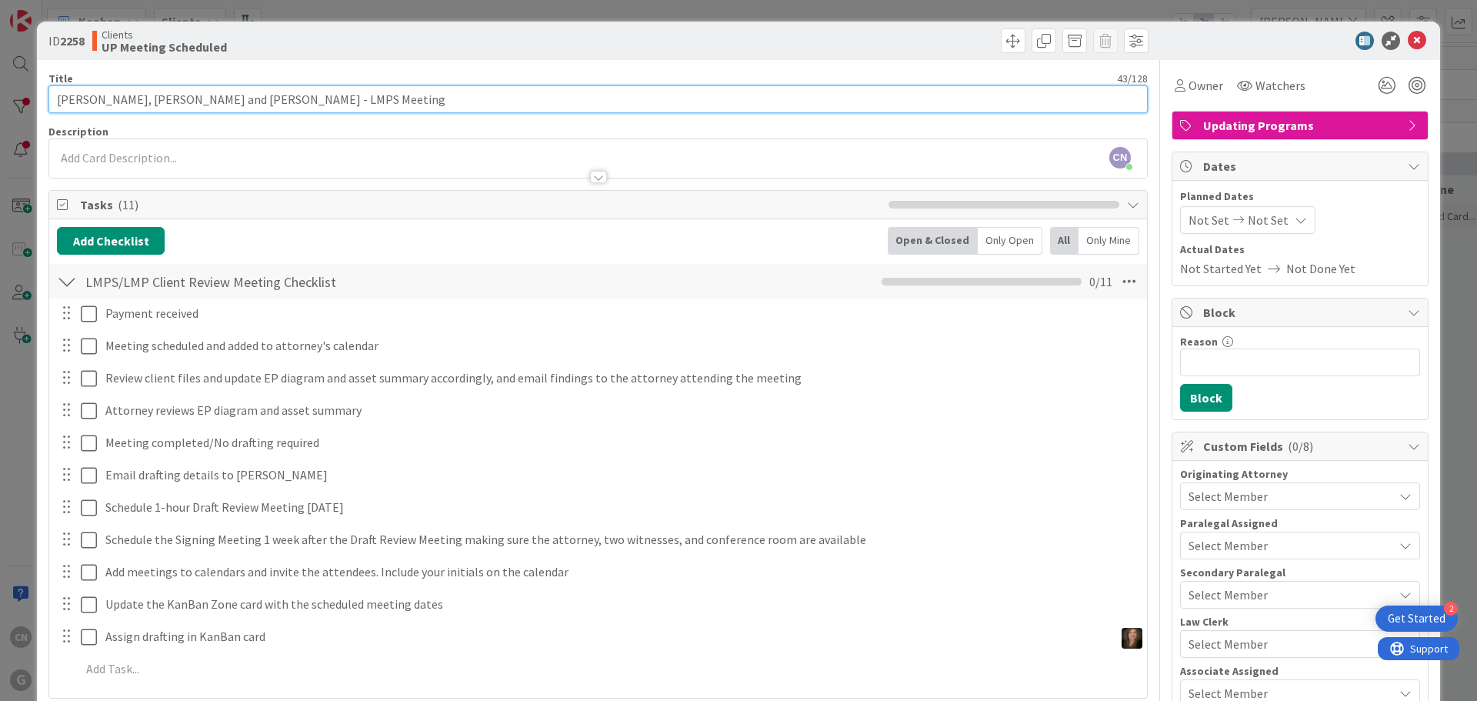
click at [307, 95] on input "[PERSON_NAME], [PERSON_NAME] and [PERSON_NAME] - LMPS Meeting" at bounding box center [598, 99] width 1100 height 28
type input "[PERSON_NAME], [PERSON_NAME] and [PERSON_NAME] - LMPS Meeting TBD in Nov."
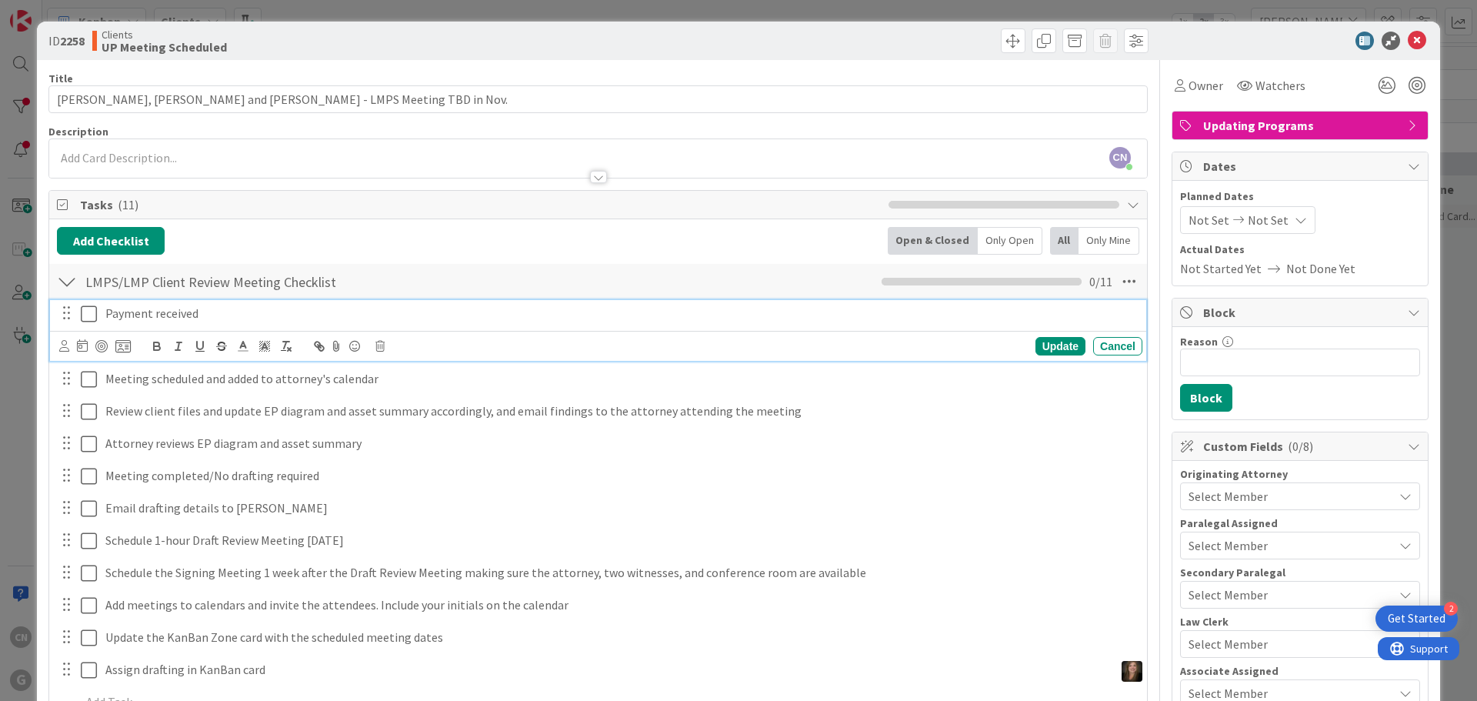
click at [84, 313] on icon at bounding box center [89, 314] width 16 height 18
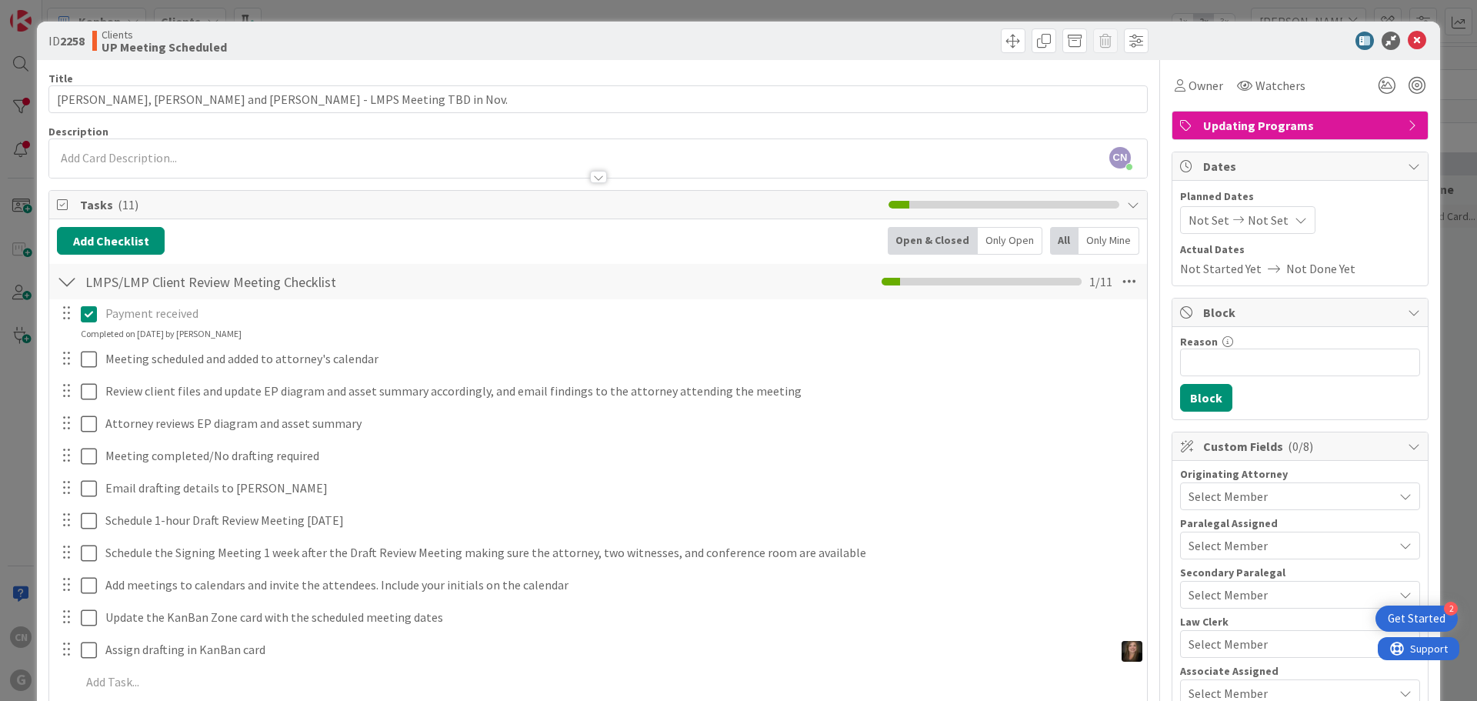
click at [89, 319] on icon at bounding box center [89, 314] width 16 height 18
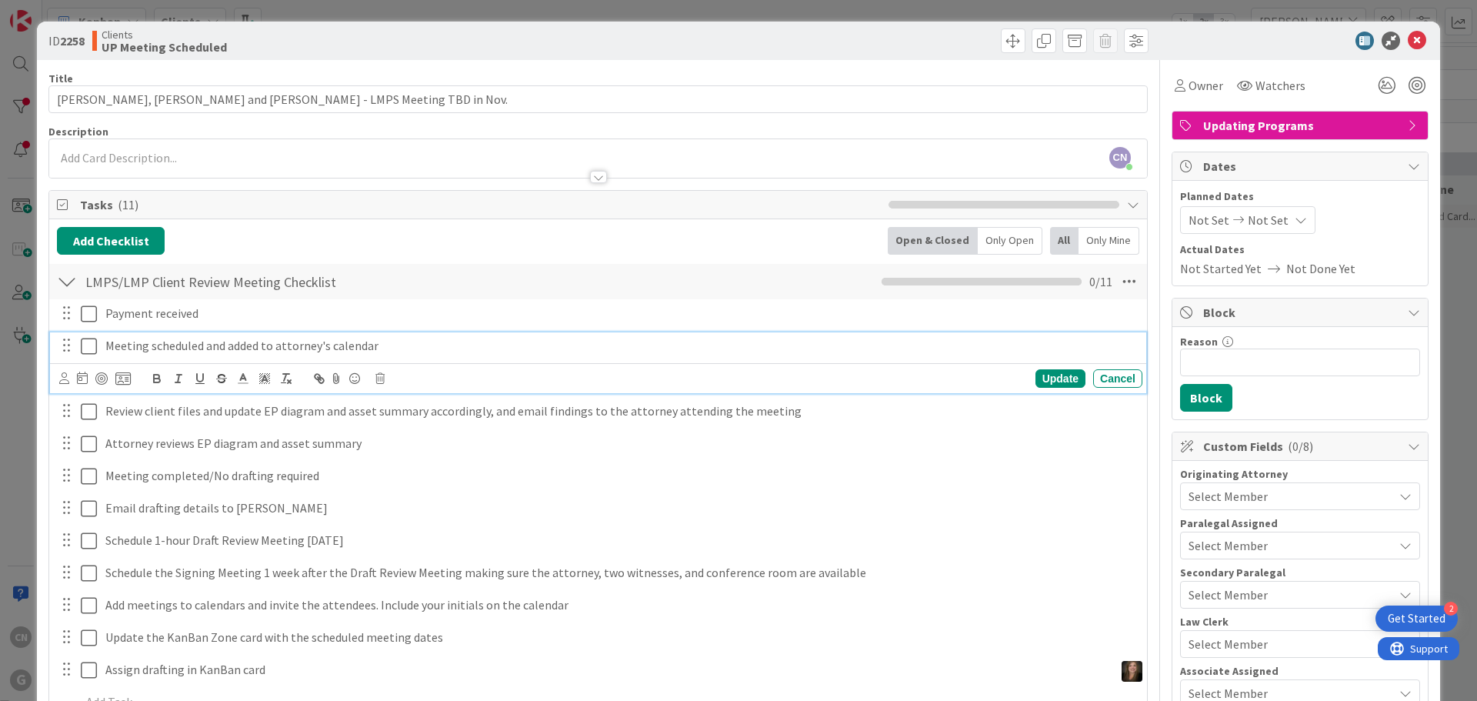
click at [189, 380] on div "Meeting scheduled and added to attorney's calendar Update Cancel" at bounding box center [598, 362] width 1097 height 61
click at [64, 382] on icon at bounding box center [64, 378] width 10 height 12
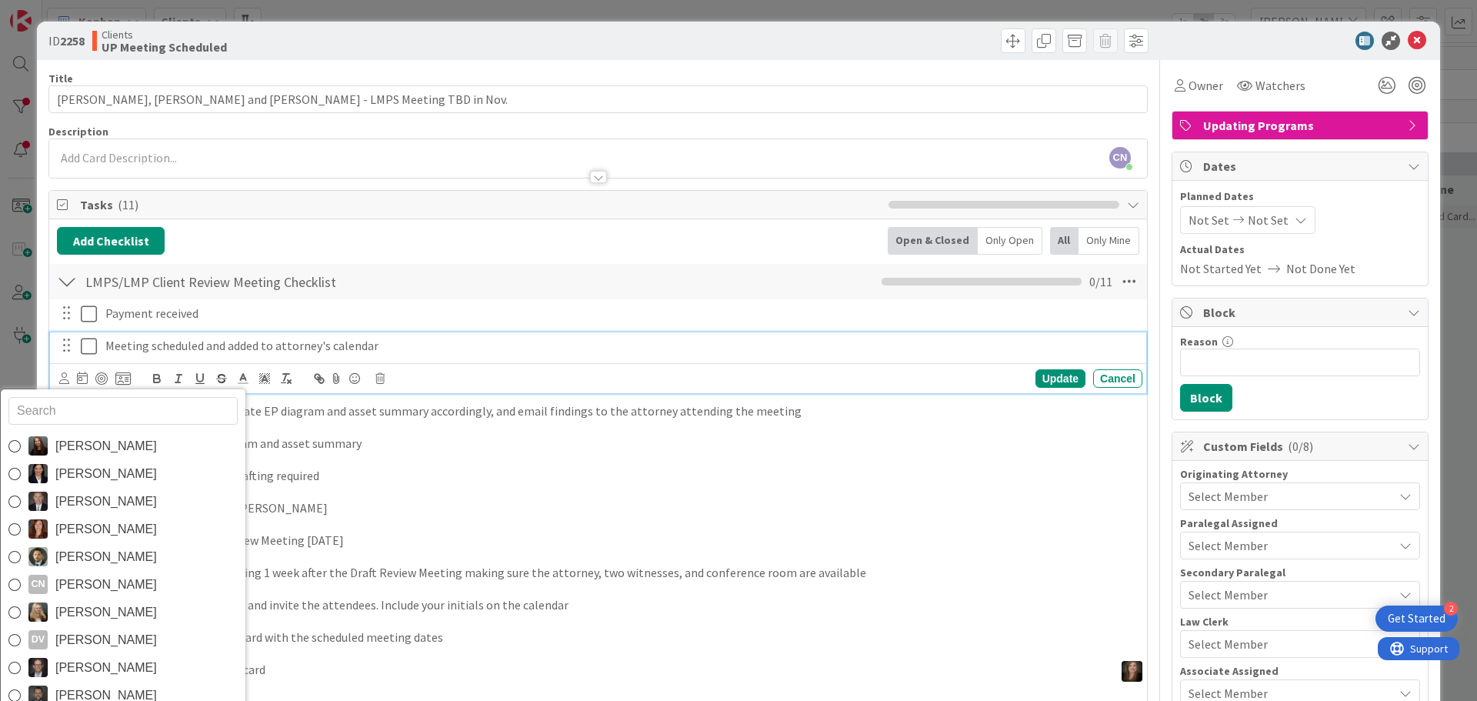
click at [82, 581] on span "[PERSON_NAME]" at bounding box center [106, 584] width 102 height 23
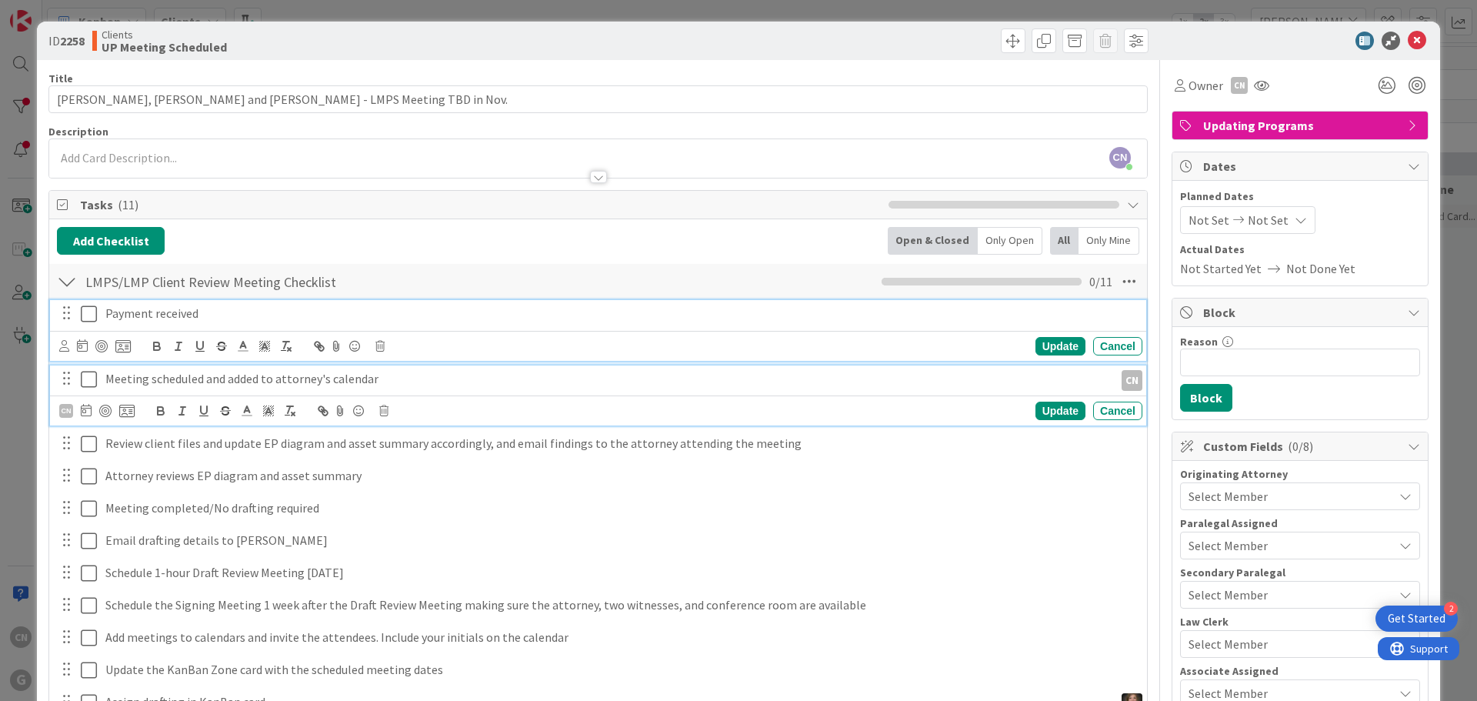
click at [123, 313] on p "Payment received" at bounding box center [620, 314] width 1031 height 18
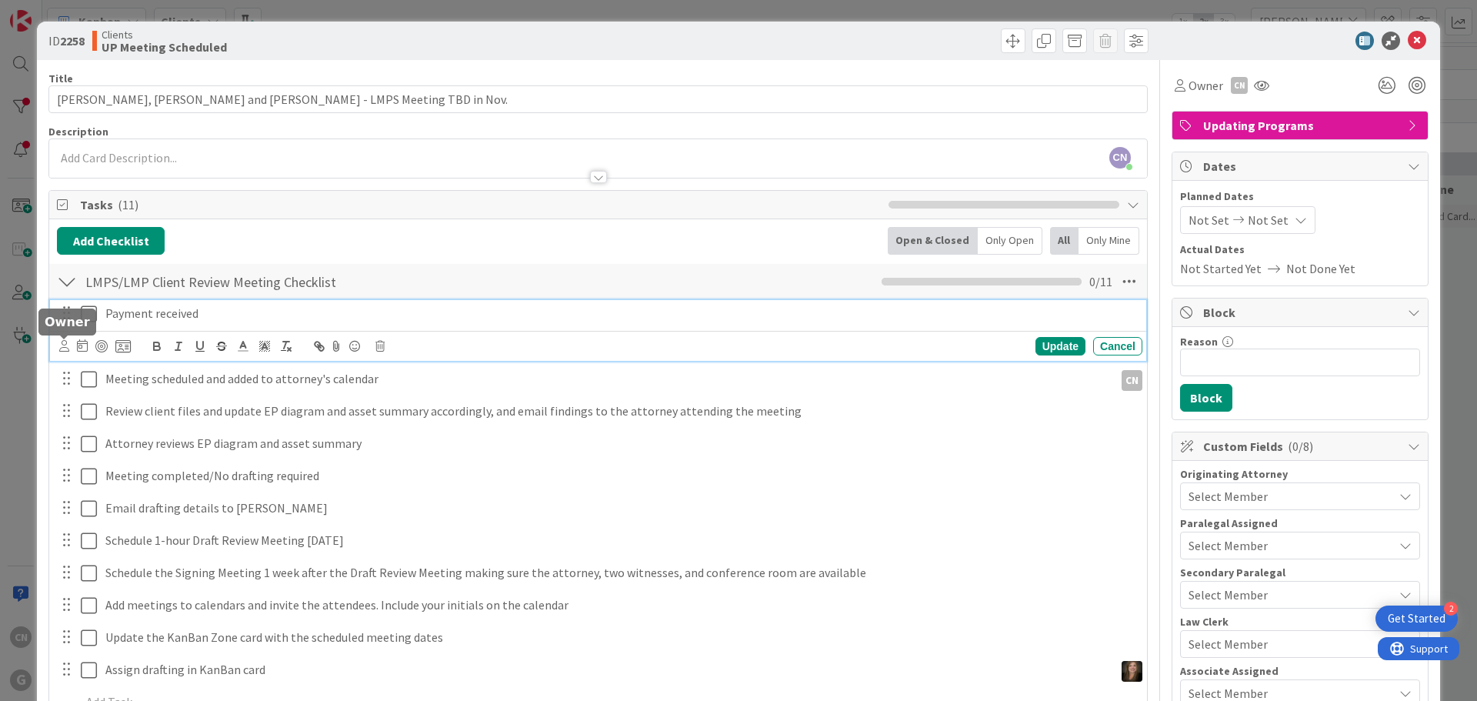
click at [65, 350] on icon at bounding box center [64, 346] width 10 height 12
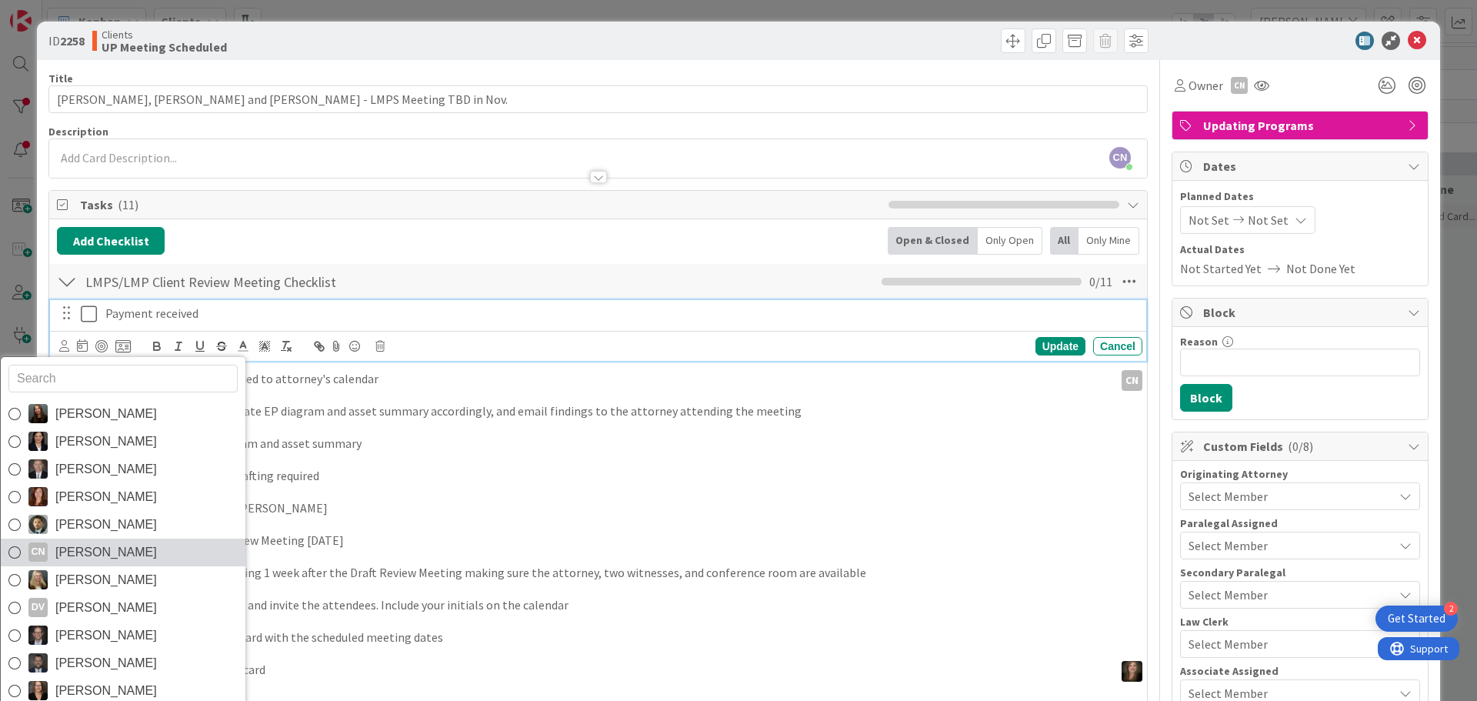
click at [84, 556] on span "[PERSON_NAME]" at bounding box center [106, 552] width 102 height 23
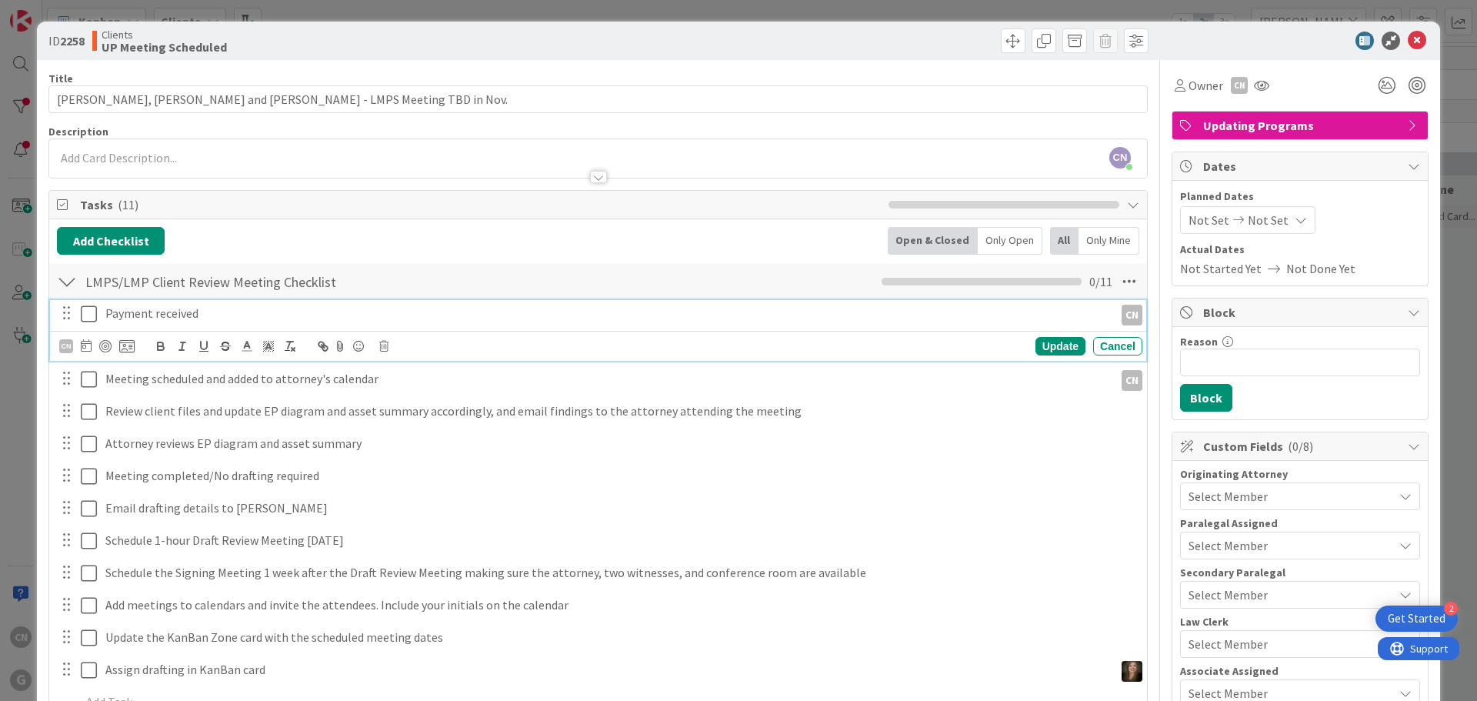
click at [88, 314] on icon at bounding box center [89, 314] width 16 height 18
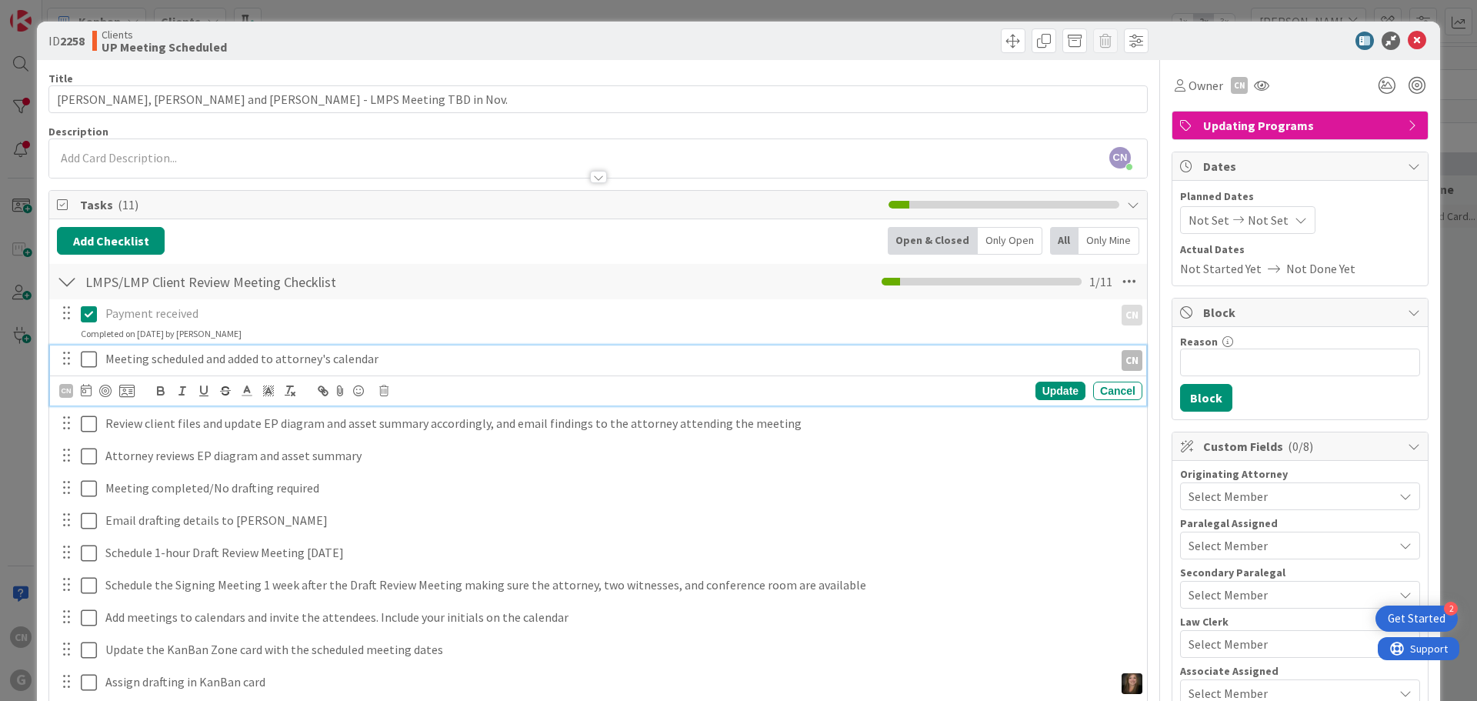
click at [374, 359] on p "Meeting scheduled and added to attorney's calendar" at bounding box center [606, 359] width 1003 height 18
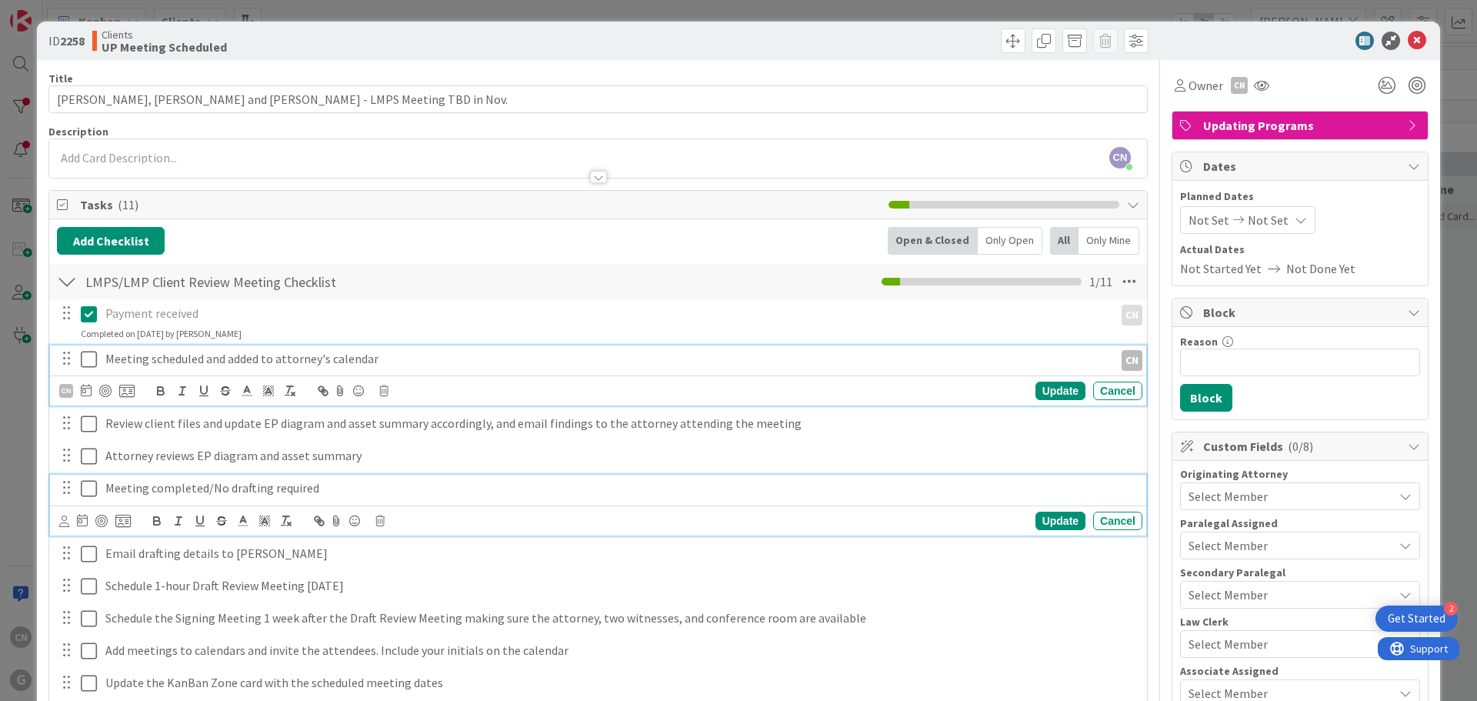
click at [731, 499] on div "Meeting completed/No drafting required" at bounding box center [620, 488] width 1043 height 27
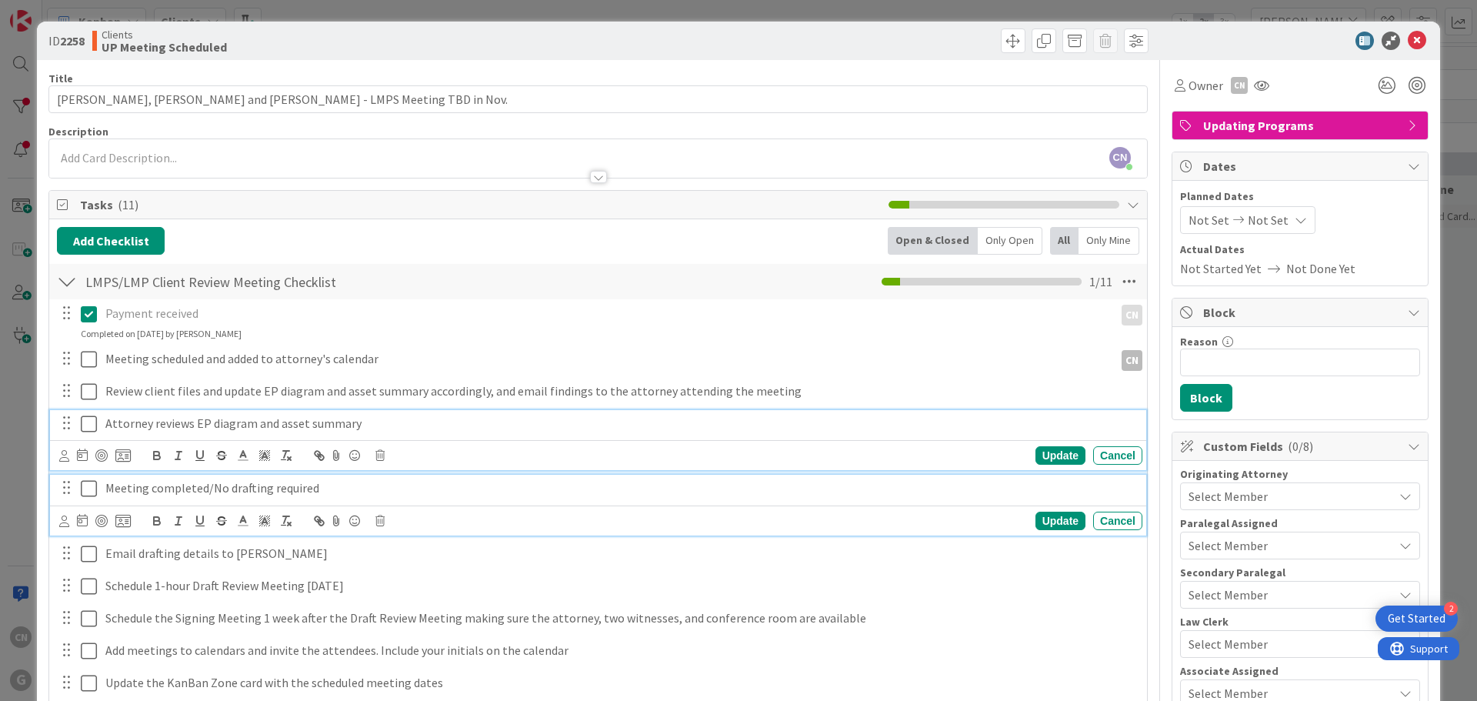
click at [359, 429] on p "Attorney reviews EP diagram and asset summary" at bounding box center [620, 424] width 1031 height 18
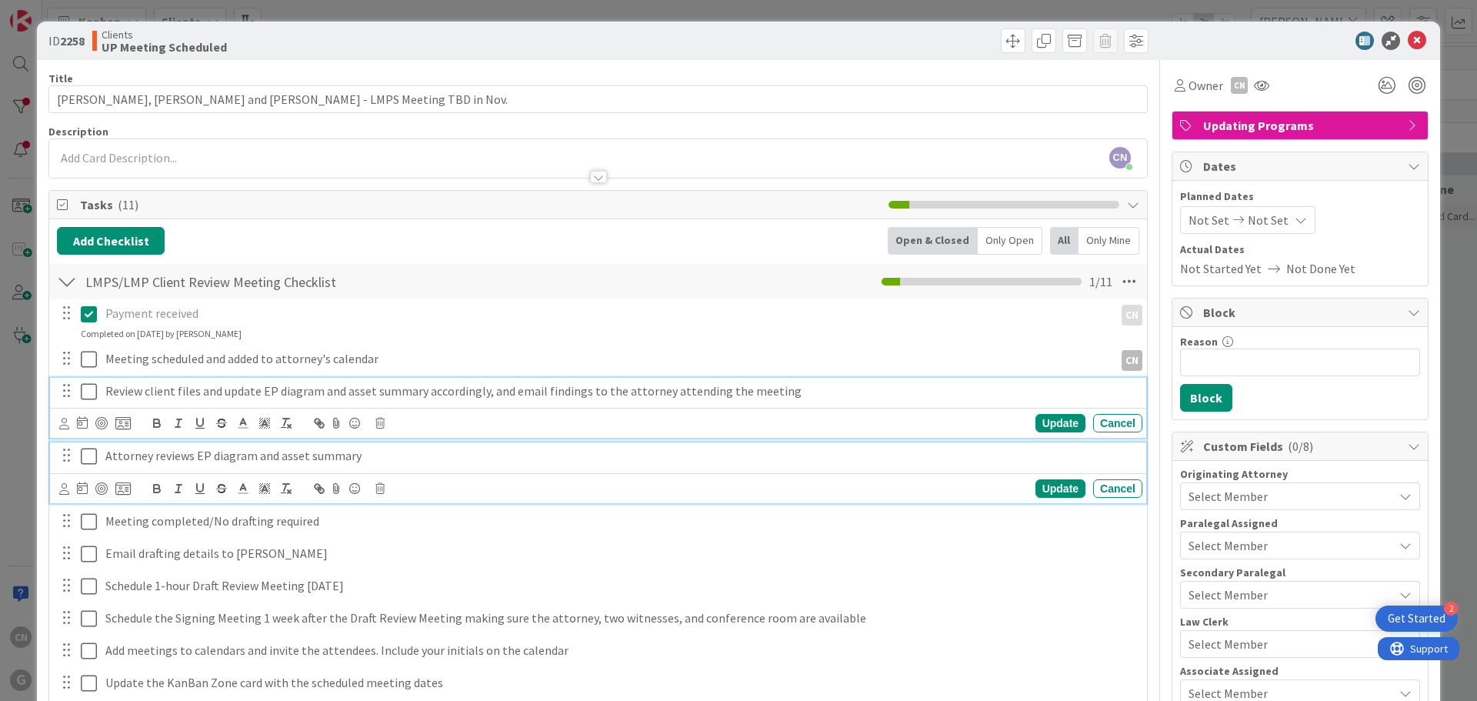
click at [258, 391] on p "Review client files and update EP diagram and asset summary accordingly, and em…" at bounding box center [620, 391] width 1031 height 18
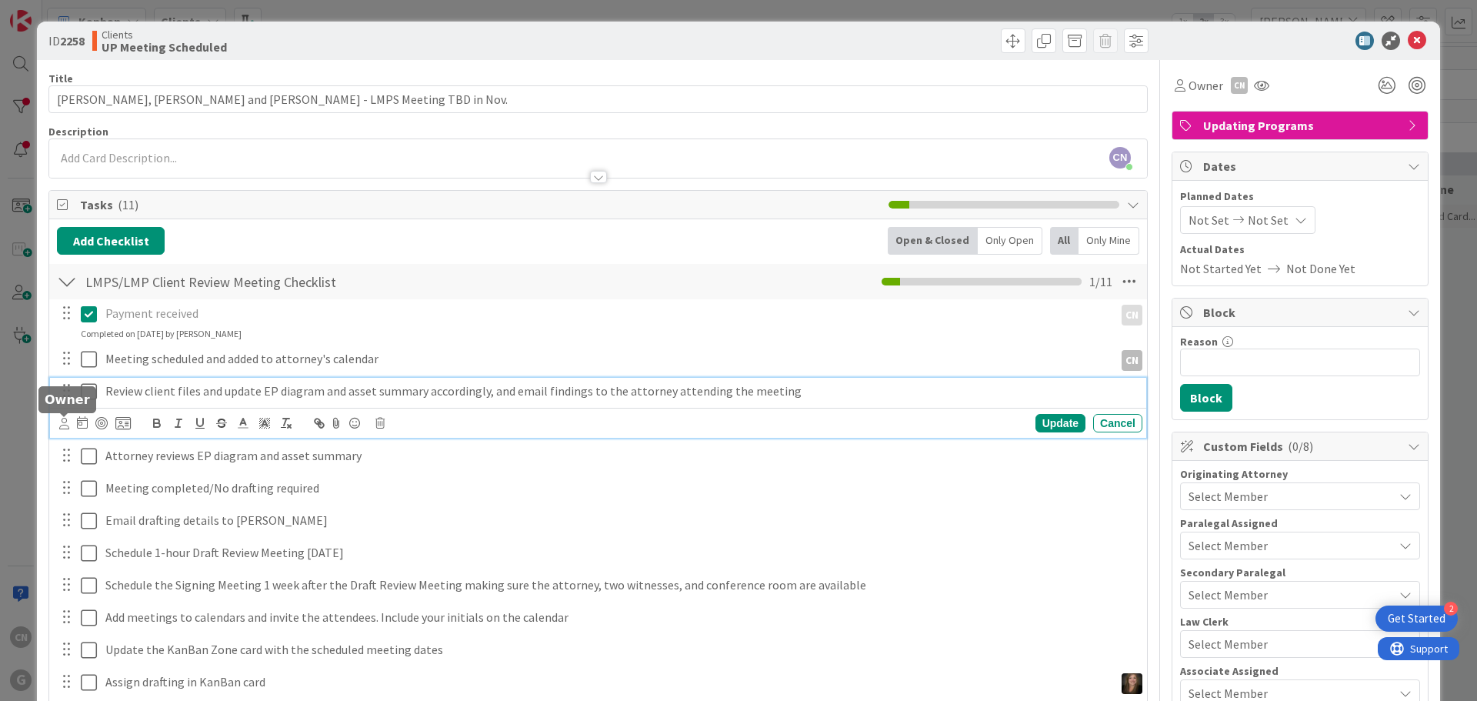
click at [68, 422] on icon at bounding box center [64, 424] width 10 height 12
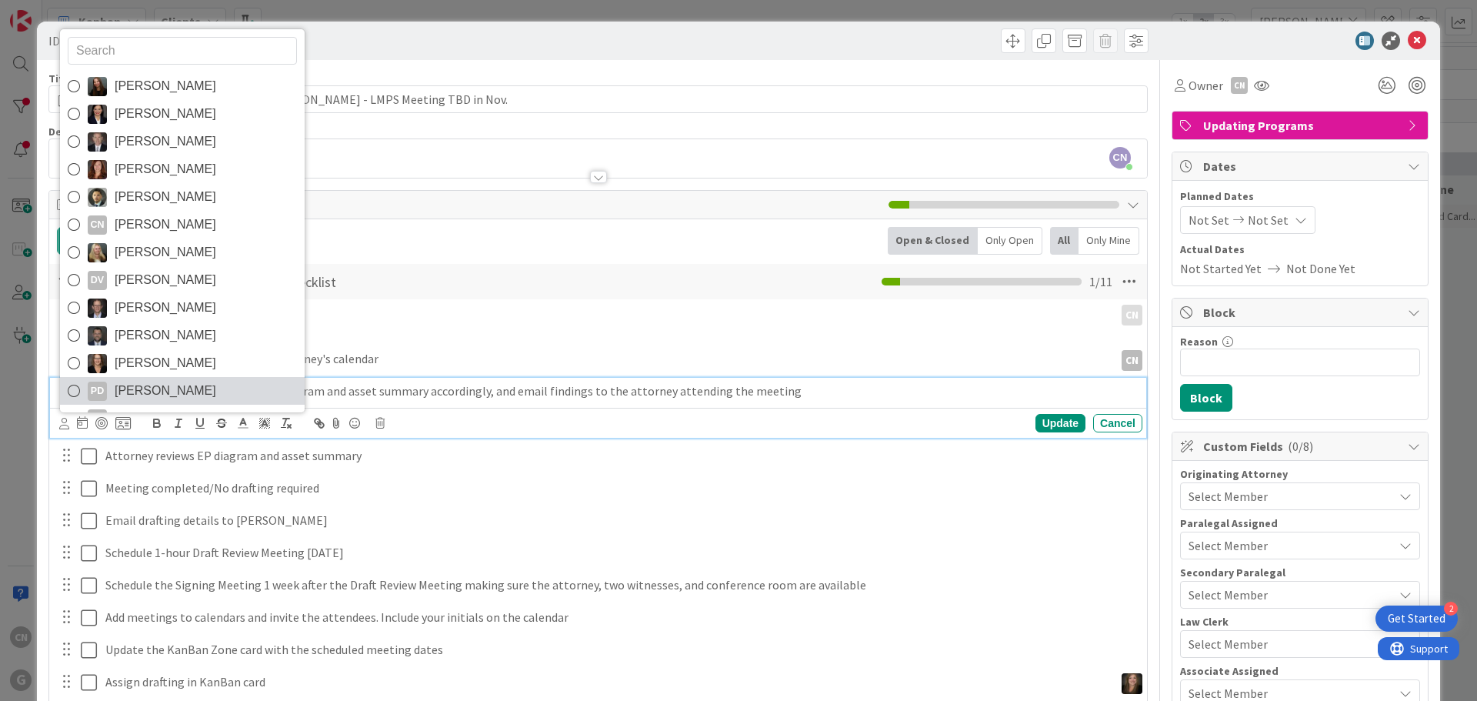
click at [179, 389] on span "[PERSON_NAME]" at bounding box center [166, 390] width 102 height 23
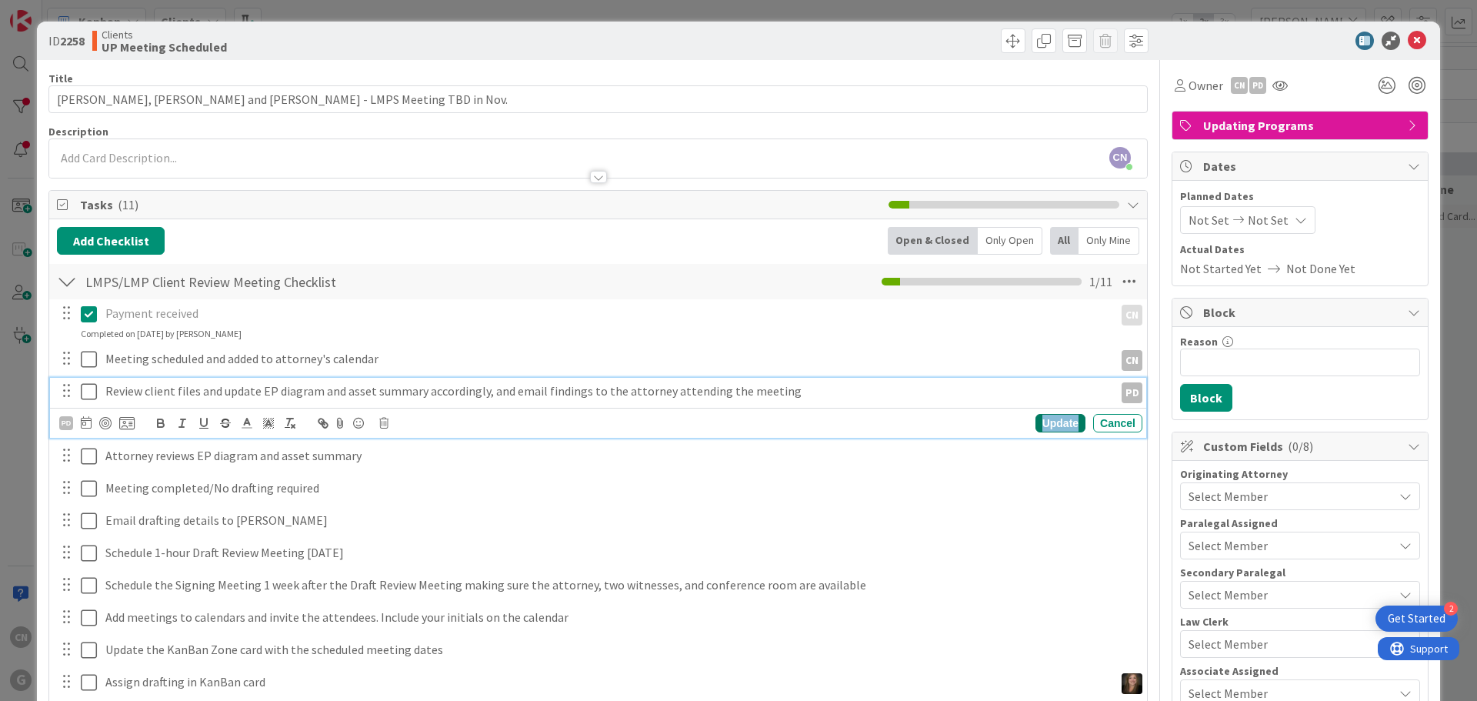
click at [1054, 421] on div "Update" at bounding box center [1061, 423] width 50 height 18
